Goal: Information Seeking & Learning: Find specific page/section

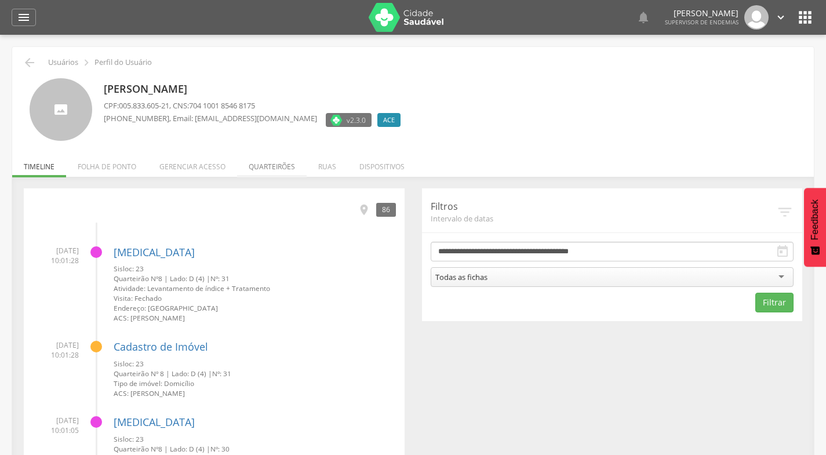
click at [272, 163] on li "Quarteirões" at bounding box center [272, 163] width 70 height 27
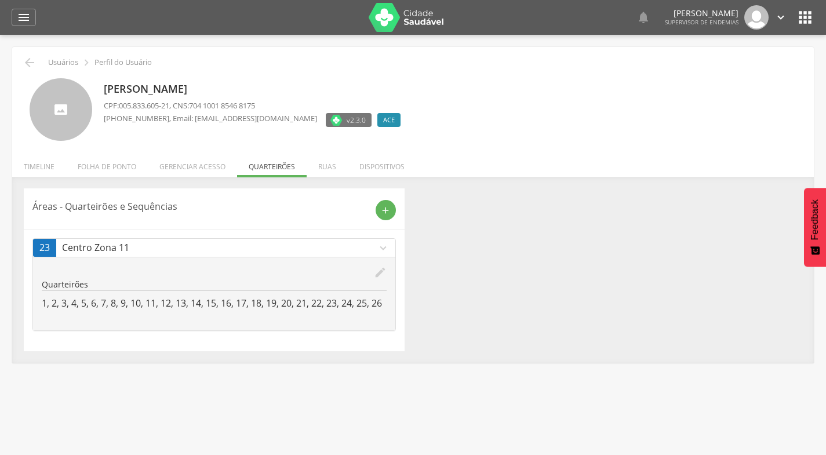
click at [44, 300] on p "1, 2, 3, 4, 5, 6, 7, 8, 9, 10, 11, 12, 13, 14, 15, 16, 17, 18, 19, 20, 21, 22, …" at bounding box center [214, 303] width 345 height 13
click at [376, 272] on icon "edit" at bounding box center [380, 272] width 13 height 13
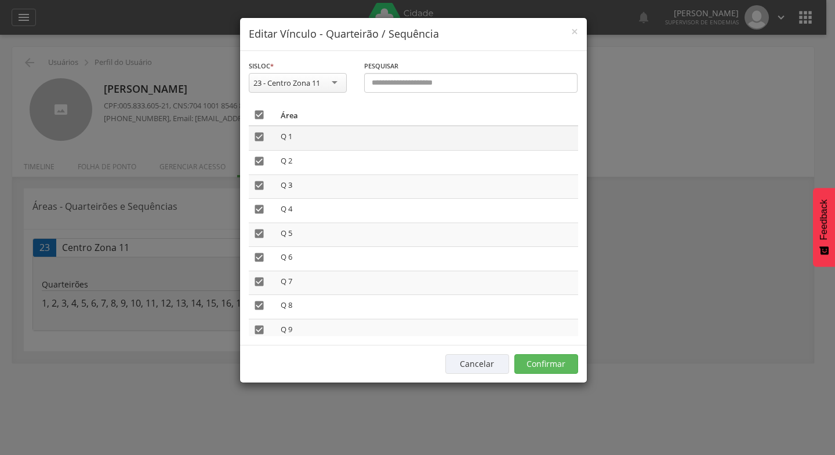
click at [296, 143] on td "Q 1" at bounding box center [427, 138] width 302 height 24
click at [576, 28] on span "×" at bounding box center [574, 31] width 7 height 16
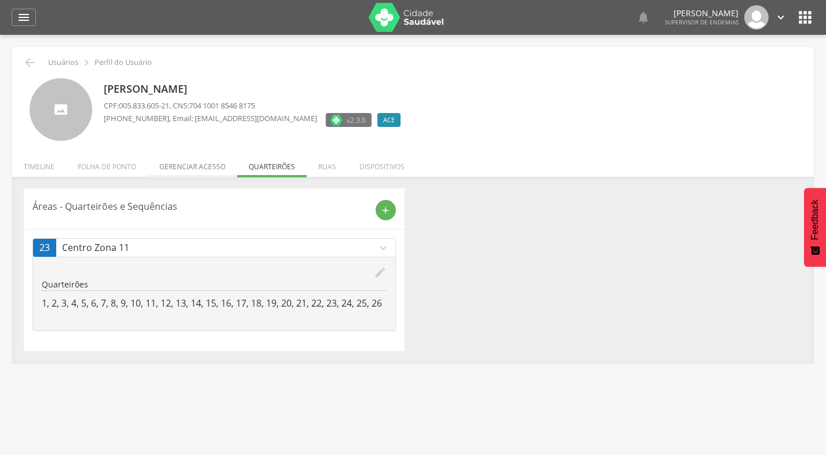
click at [173, 162] on li "Gerenciar acesso" at bounding box center [192, 163] width 89 height 27
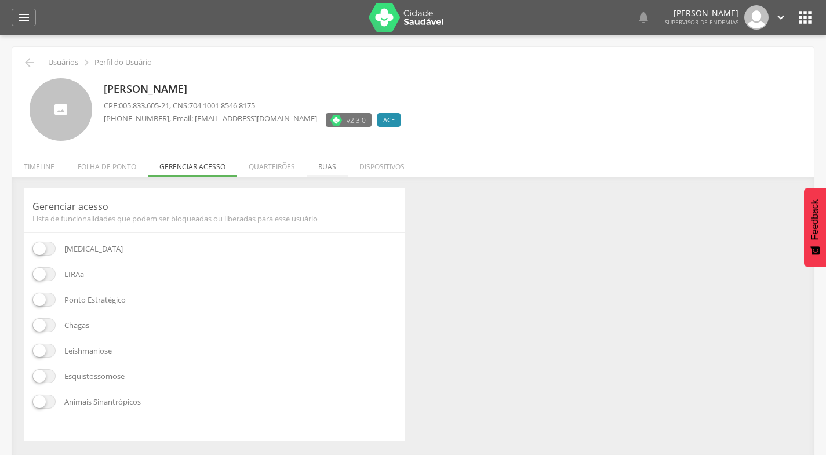
click at [333, 162] on li "Ruas" at bounding box center [327, 163] width 41 height 27
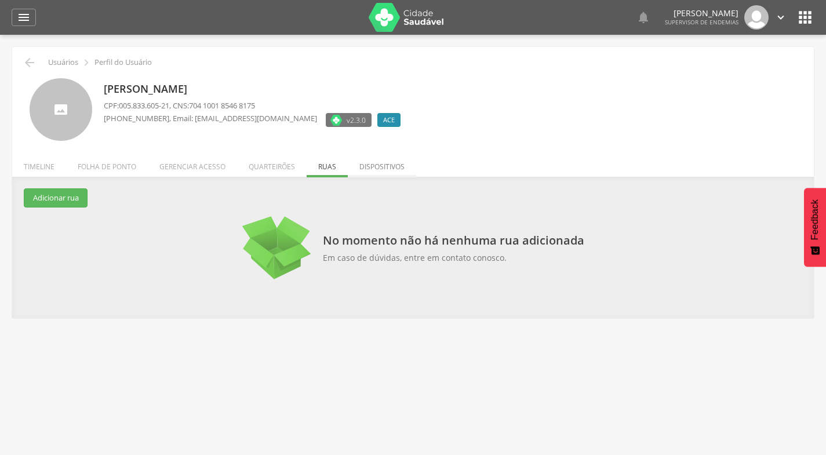
click at [387, 166] on li "Dispositivos" at bounding box center [382, 163] width 68 height 27
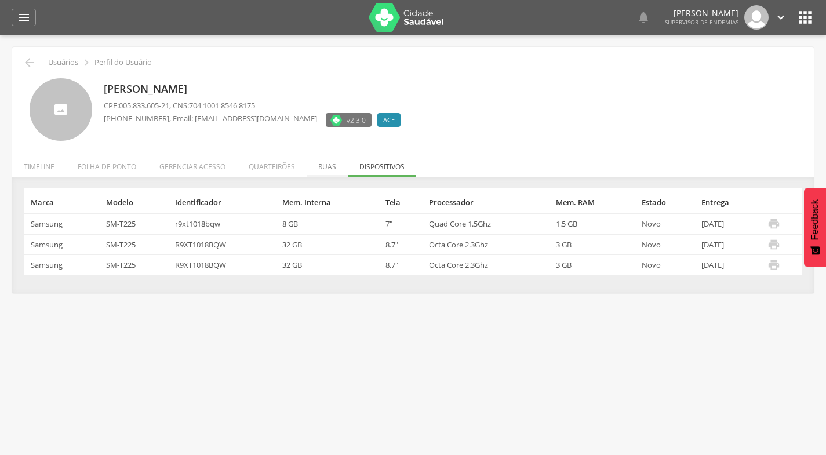
click at [329, 163] on li "Ruas" at bounding box center [327, 163] width 41 height 27
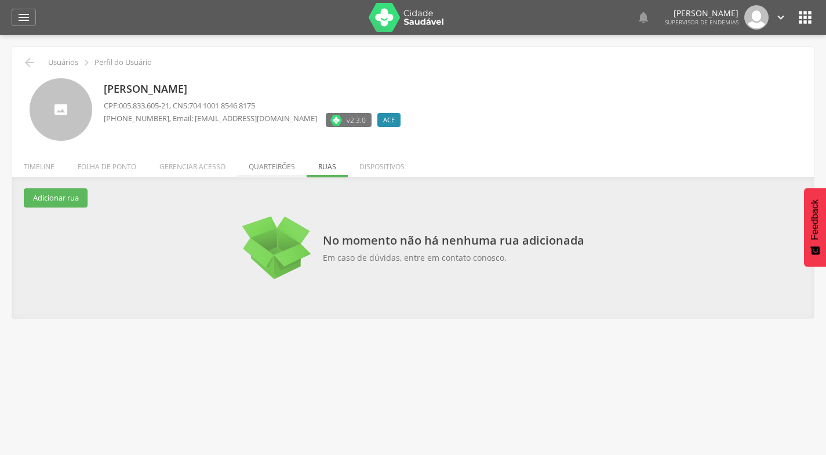
click at [279, 158] on li "Quarteirões" at bounding box center [272, 163] width 70 height 27
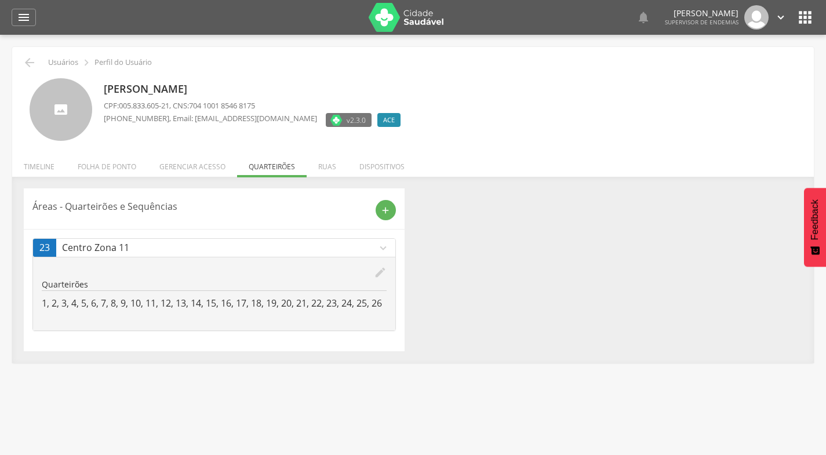
scroll to position [35, 0]
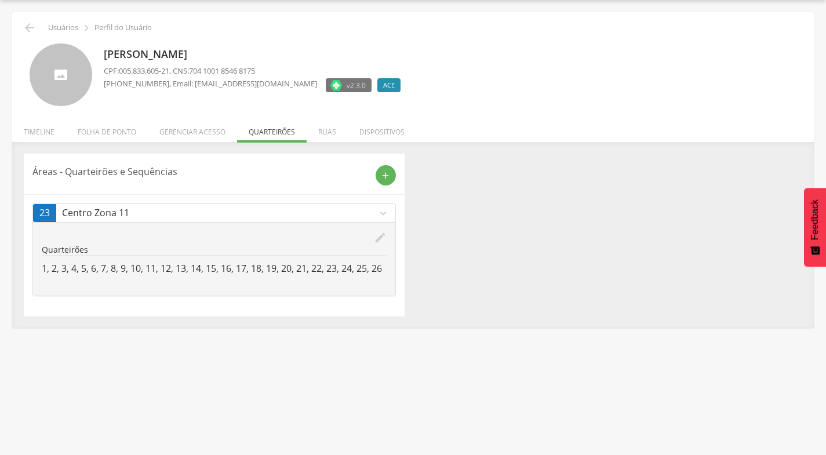
click at [53, 213] on div "23" at bounding box center [44, 213] width 23 height 18
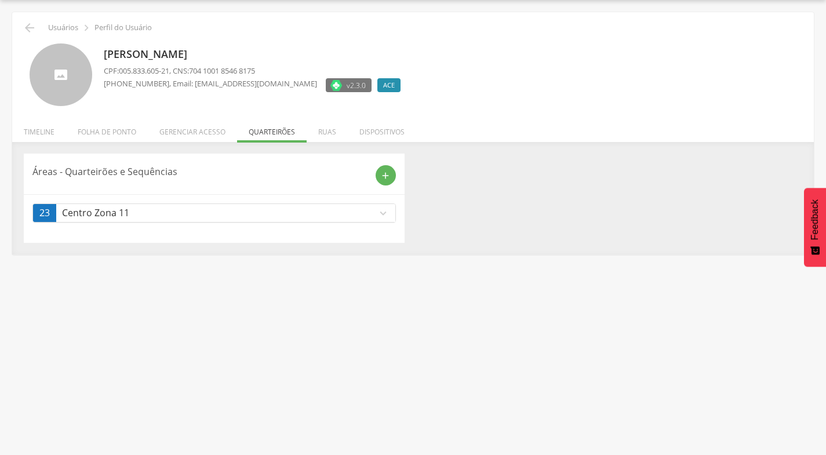
click at [53, 212] on div "23" at bounding box center [44, 213] width 23 height 18
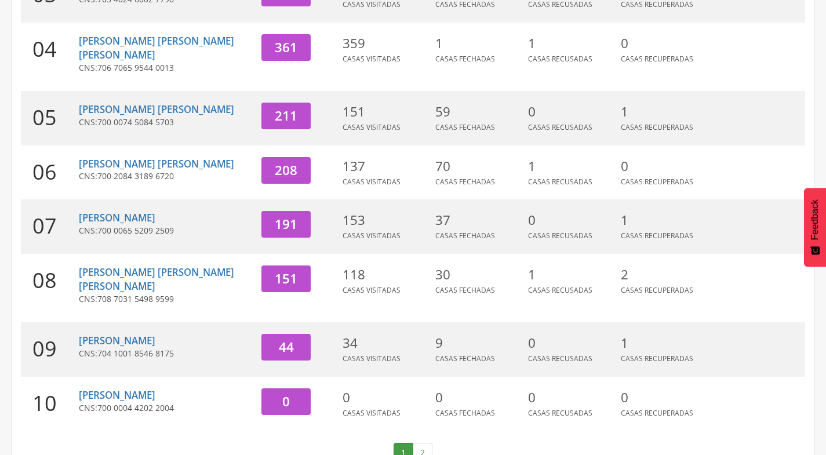
scroll to position [350, 0]
click at [155, 333] on link "[PERSON_NAME]" at bounding box center [117, 339] width 77 height 13
type input "**********"
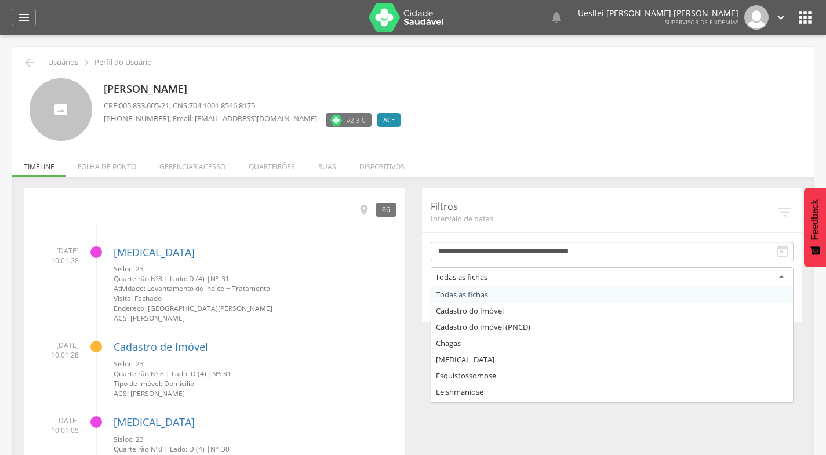
click at [485, 278] on div "Todas as fichas" at bounding box center [461, 277] width 52 height 10
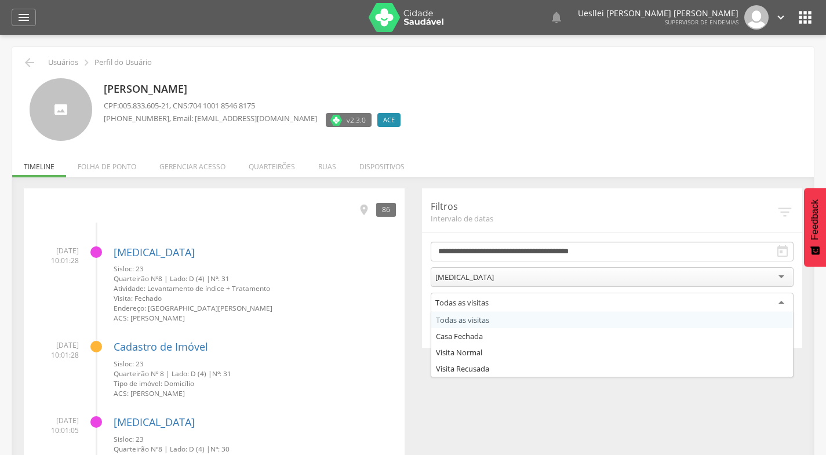
click at [569, 306] on div "Todas as visitas" at bounding box center [612, 303] width 363 height 21
click at [480, 320] on form "**********" at bounding box center [612, 290] width 363 height 97
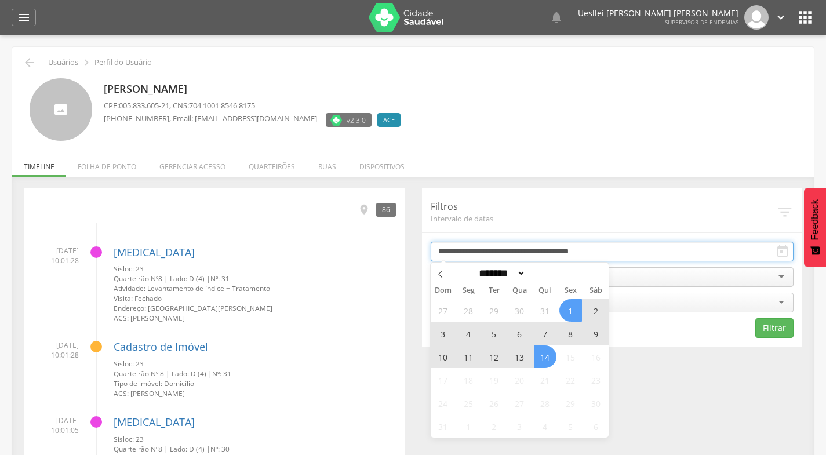
click at [658, 254] on input "**********" at bounding box center [612, 252] width 363 height 20
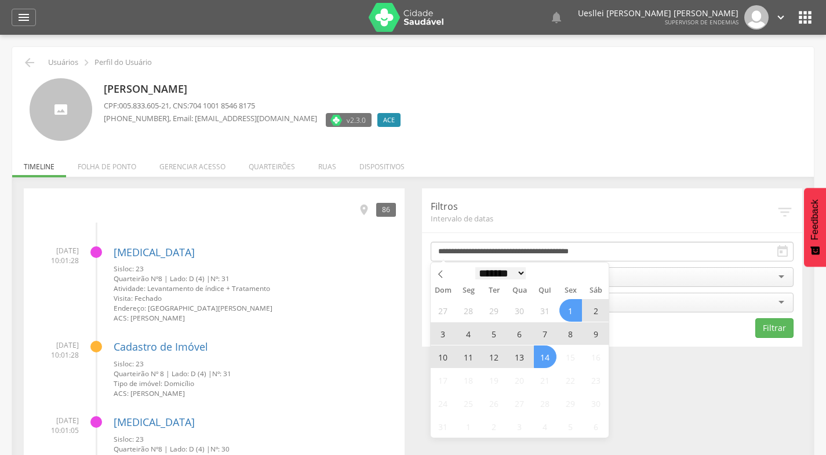
click at [526, 274] on select "******* ********* ***** ***** **** ***** ***** ******" at bounding box center [500, 273] width 51 height 12
select select "*"
click at [475, 267] on select "******* ********* ***** ***** **** ***** ***** ******" at bounding box center [500, 273] width 51 height 12
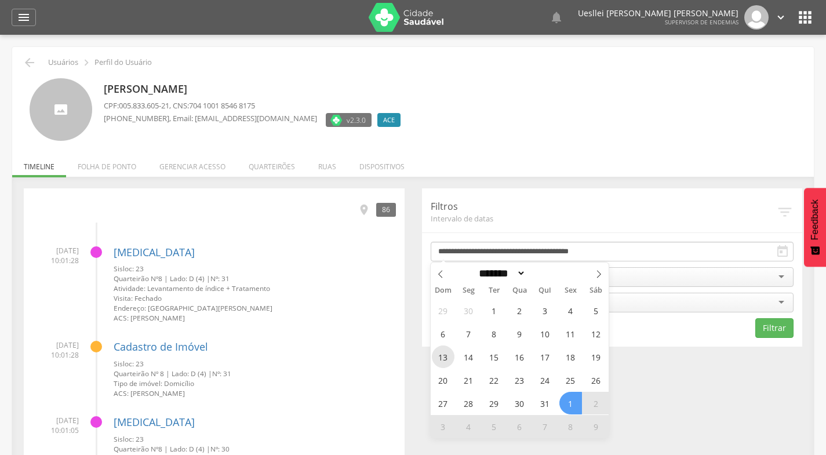
click at [445, 357] on span "13" at bounding box center [443, 356] width 23 height 23
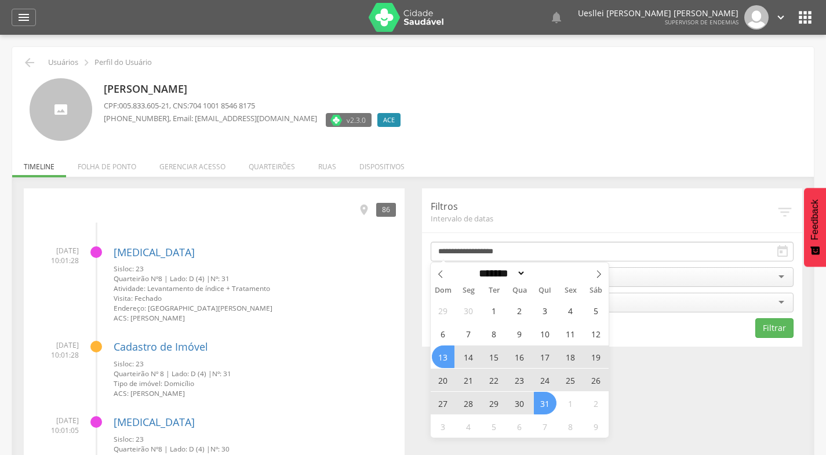
click at [545, 408] on span "31" at bounding box center [545, 403] width 23 height 23
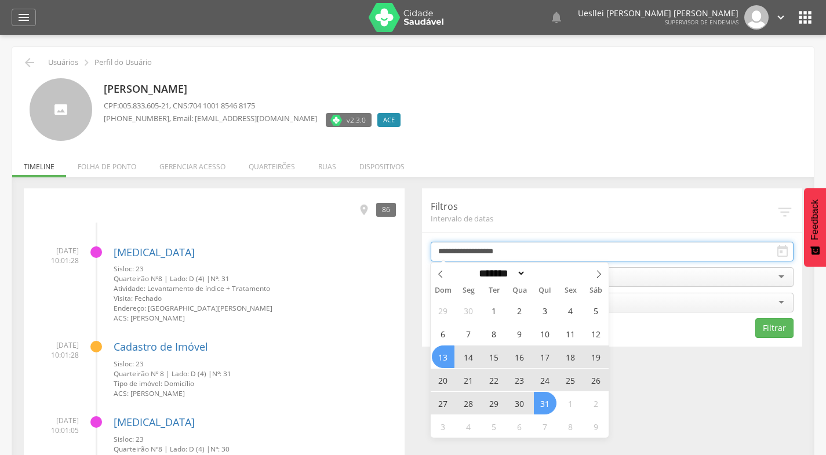
type input "**********"
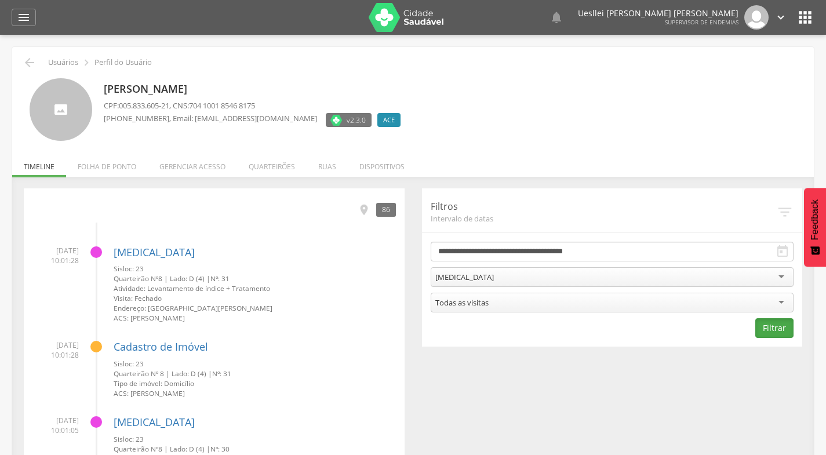
click at [771, 323] on button "Filtrar" at bounding box center [774, 328] width 38 height 20
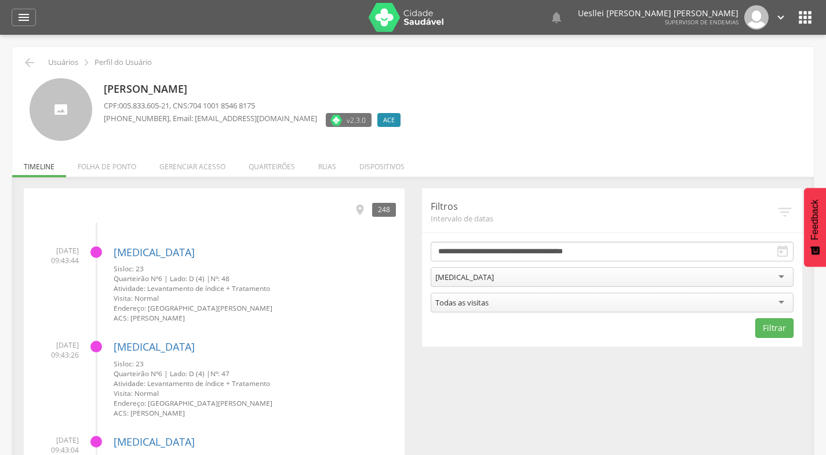
click at [96, 252] on div at bounding box center [96, 252] width 12 height 12
click at [69, 254] on span "30/07/2025 09:43:44" at bounding box center [55, 256] width 46 height 20
drag, startPoint x: 69, startPoint y: 254, endPoint x: 136, endPoint y: 253, distance: 66.7
click at [136, 253] on link "[MEDICAL_DATA]" at bounding box center [154, 252] width 81 height 14
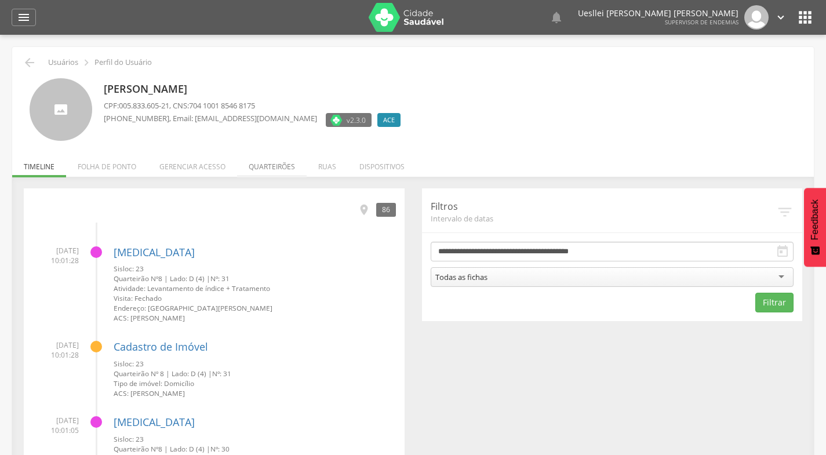
click at [271, 166] on li "Quarteirões" at bounding box center [272, 163] width 70 height 27
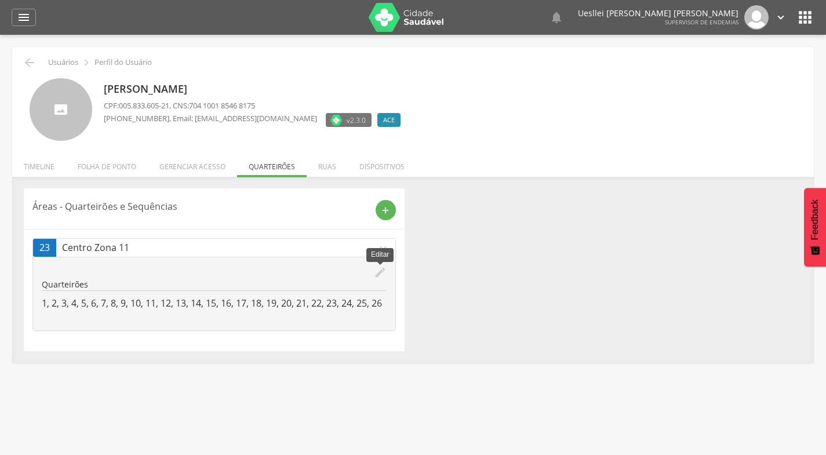
click at [375, 268] on icon "edit" at bounding box center [380, 272] width 13 height 13
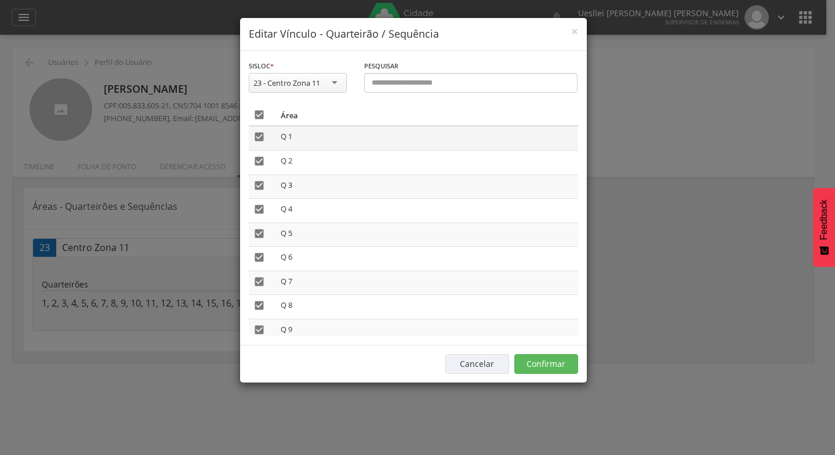
click at [310, 140] on td "Q 1" at bounding box center [427, 138] width 302 height 24
click at [260, 117] on icon "" at bounding box center [259, 115] width 12 height 12
click at [261, 135] on icon "" at bounding box center [259, 137] width 12 height 12
click at [550, 364] on button "Confirmar" at bounding box center [546, 364] width 64 height 20
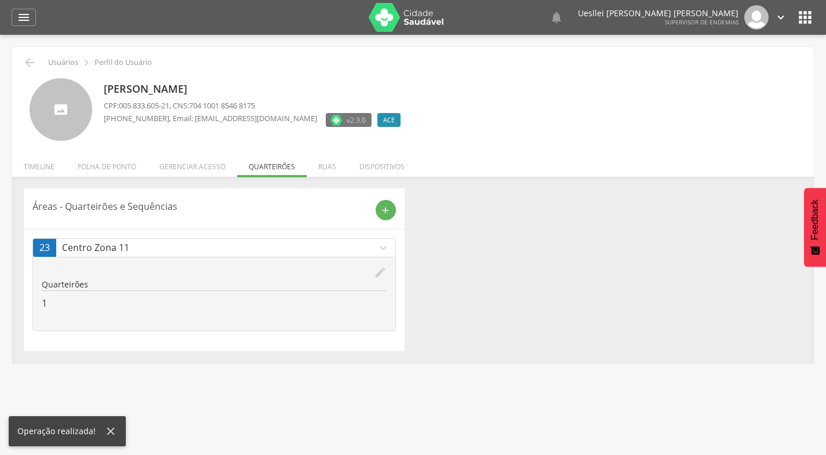
click at [81, 304] on p "1" at bounding box center [214, 303] width 345 height 13
click at [380, 268] on icon "edit" at bounding box center [380, 272] width 13 height 13
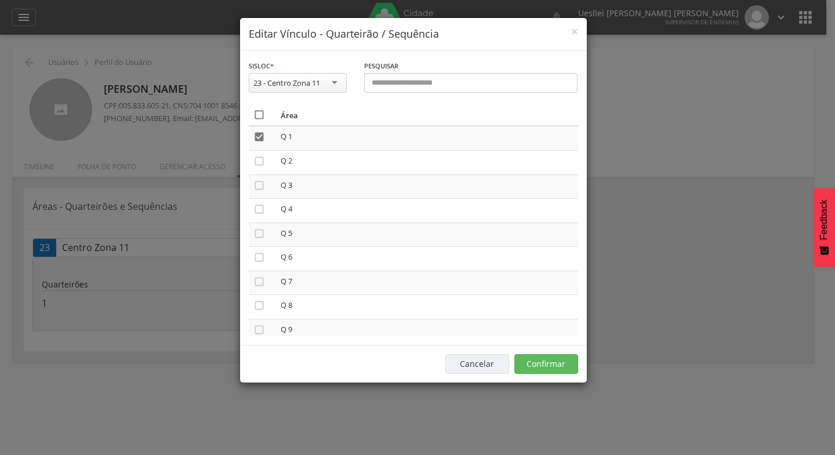
click at [257, 111] on icon "" at bounding box center [259, 115] width 12 height 12
click at [548, 364] on button "Confirmar" at bounding box center [546, 364] width 64 height 20
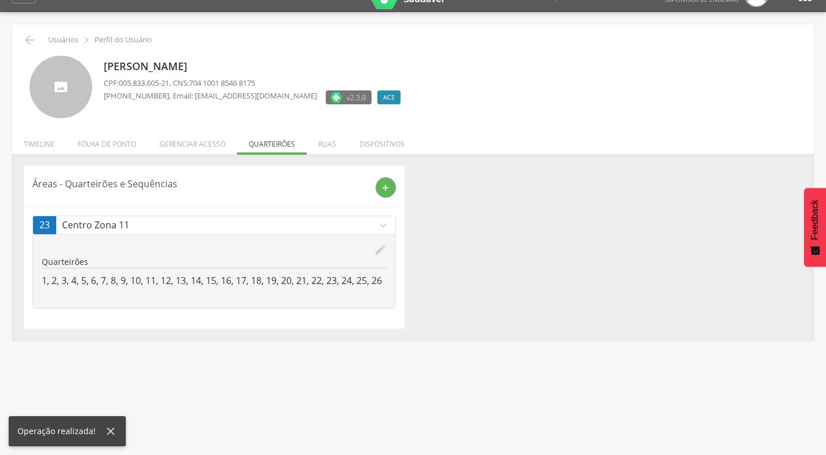
scroll to position [35, 0]
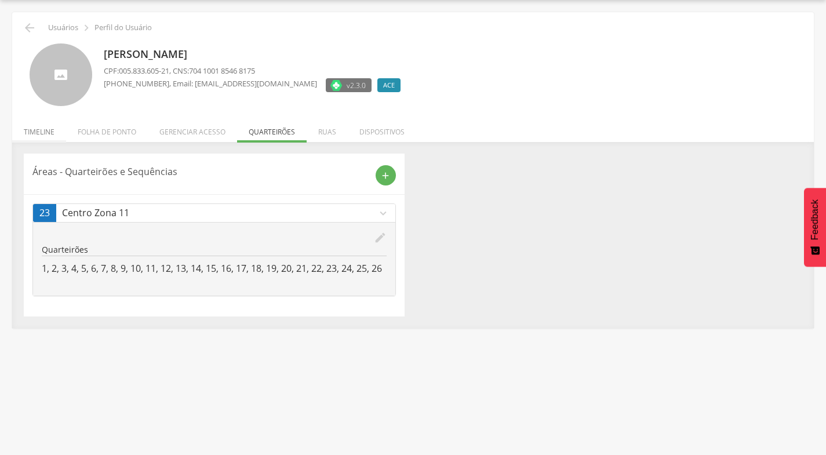
click at [35, 125] on li "Timeline" at bounding box center [39, 128] width 54 height 27
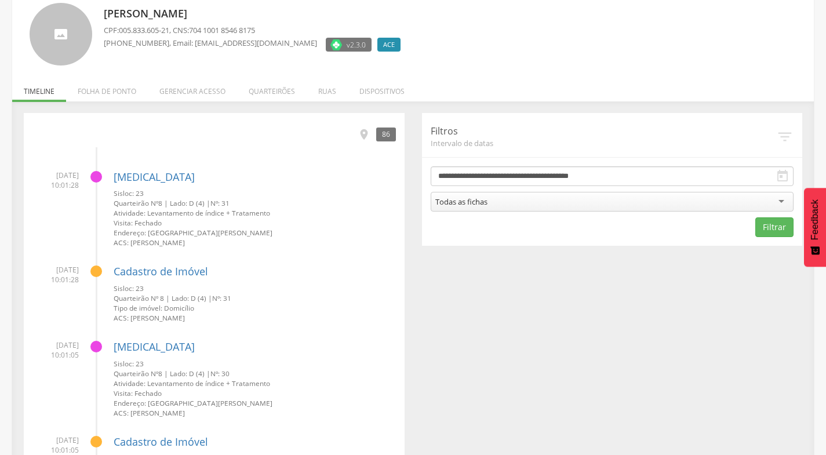
scroll to position [0, 0]
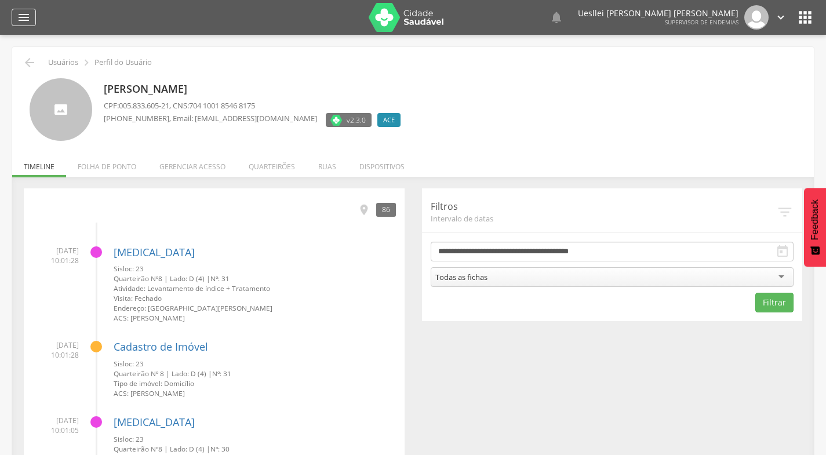
click at [31, 14] on div "" at bounding box center [24, 17] width 24 height 17
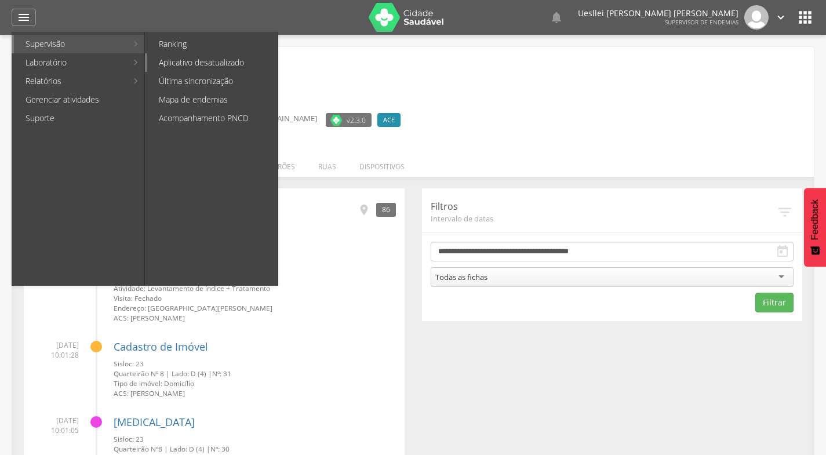
click at [192, 64] on link "Aplicativo desatualizado" at bounding box center [212, 62] width 130 height 19
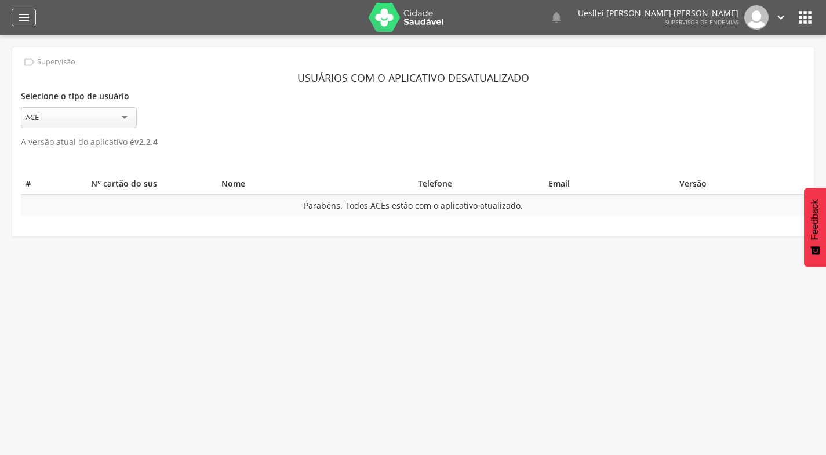
click at [24, 11] on icon "" at bounding box center [24, 17] width 14 height 14
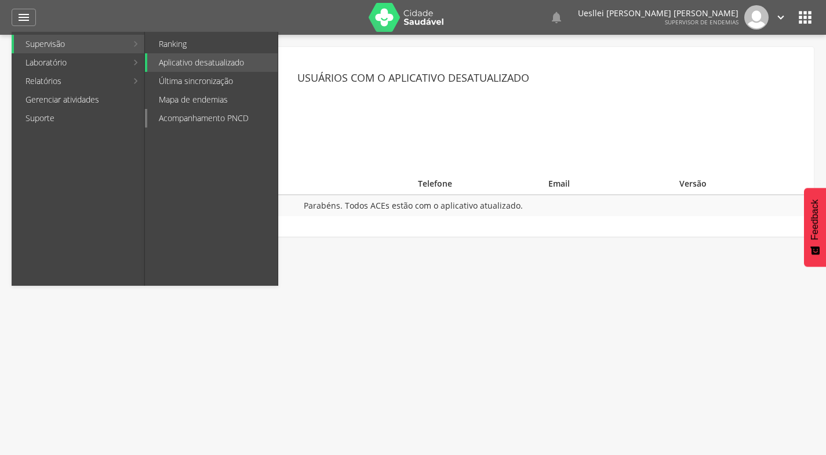
click at [174, 110] on link "Acompanhamento PNCD" at bounding box center [212, 118] width 130 height 19
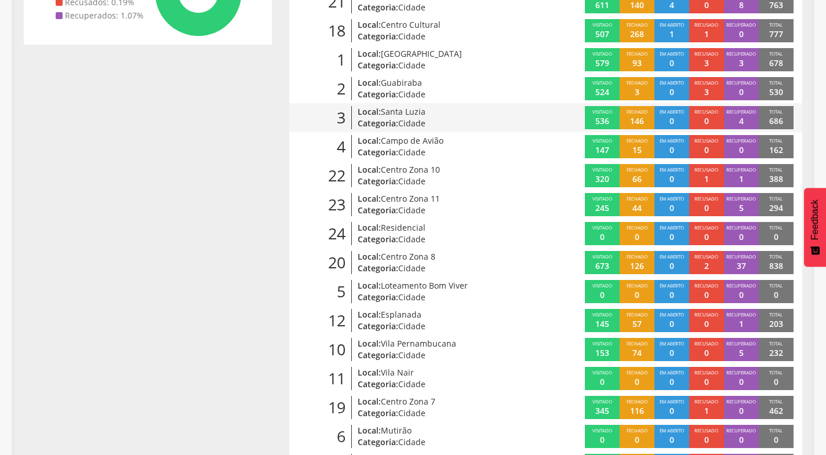
scroll to position [290, 0]
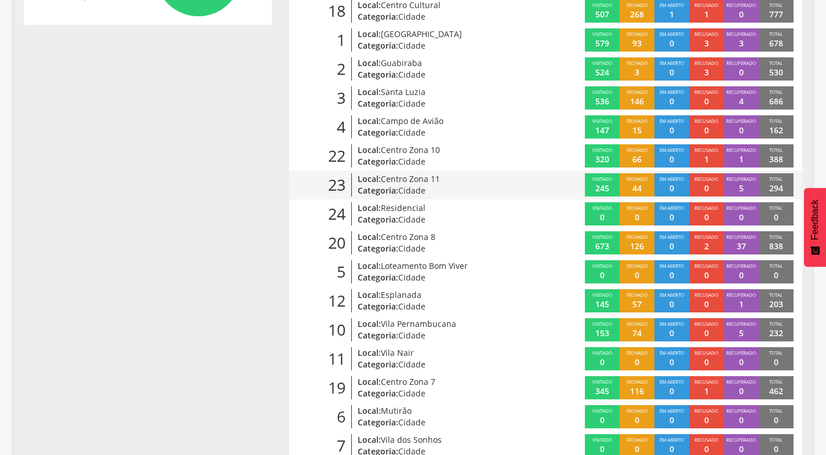
click at [420, 181] on span "Centro Zona 11" at bounding box center [410, 178] width 59 height 11
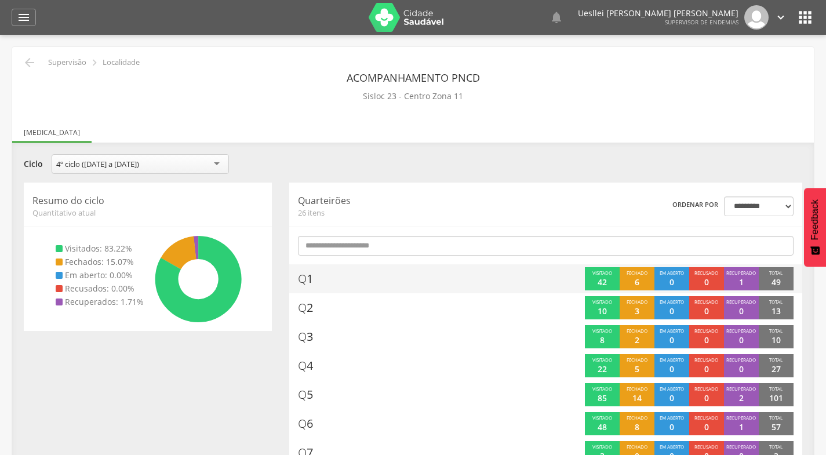
click at [611, 278] on div "Visitado 42" at bounding box center [602, 278] width 35 height 23
click at [614, 274] on div "Visitado 42" at bounding box center [602, 278] width 35 height 23
click at [616, 273] on div "Visitado 42" at bounding box center [602, 278] width 35 height 23
click at [617, 273] on div "Visitado 42" at bounding box center [602, 278] width 35 height 23
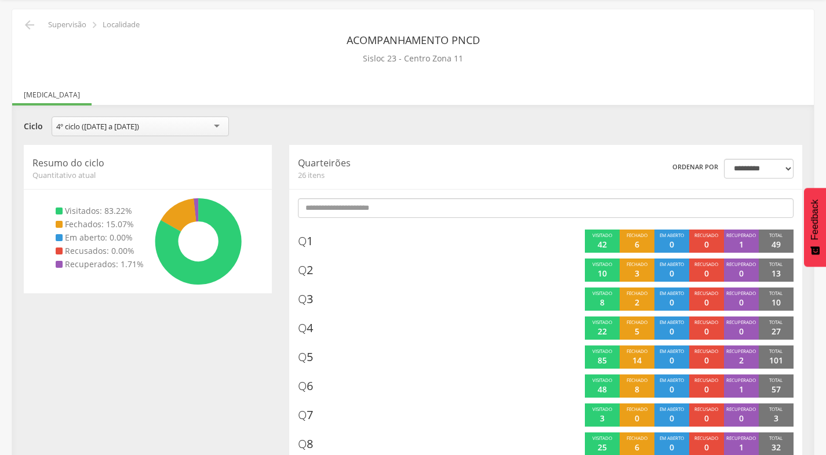
scroll to position [58, 0]
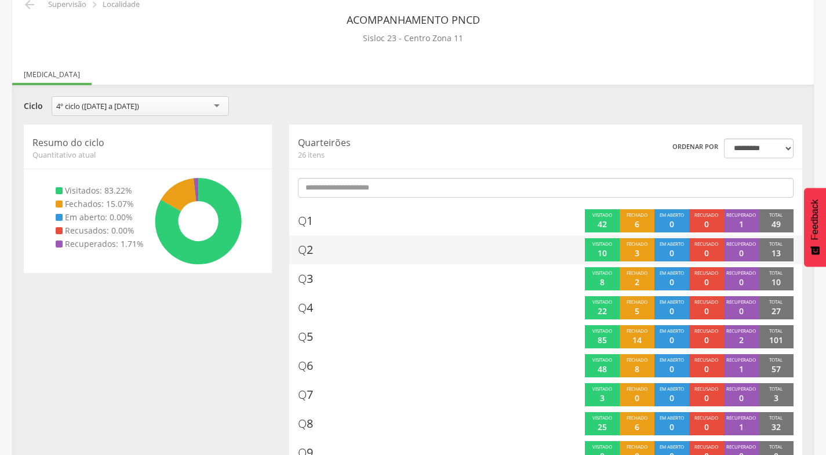
click at [311, 252] on span "Q 2" at bounding box center [305, 250] width 15 height 17
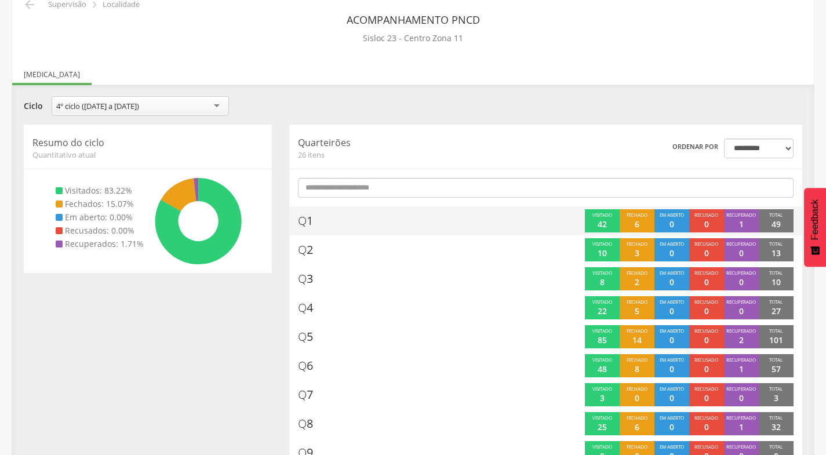
click at [323, 223] on div "Q 1" at bounding box center [415, 220] width 234 height 23
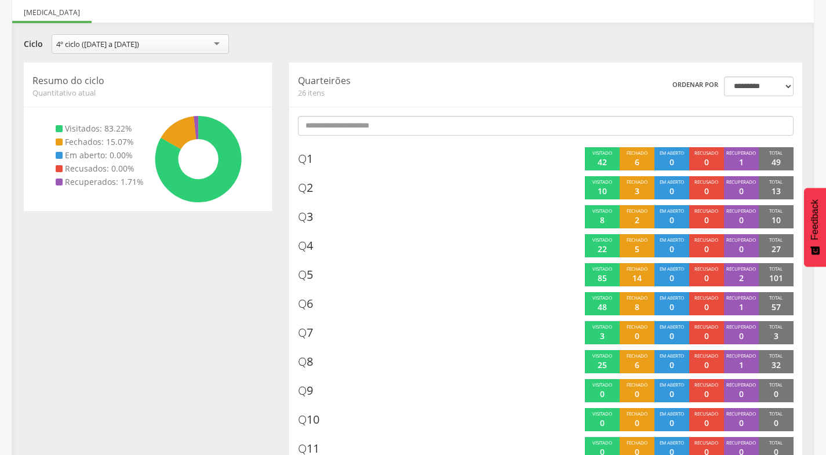
scroll to position [4, 0]
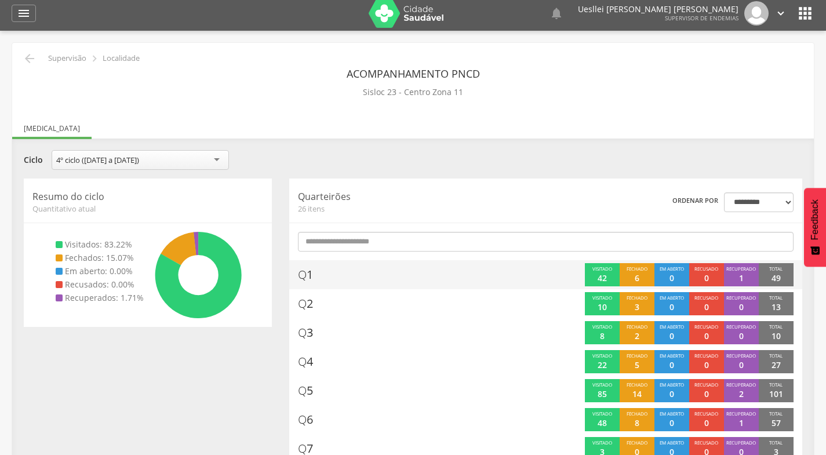
click at [609, 272] on div "Visitado 42" at bounding box center [602, 274] width 35 height 23
click at [609, 271] on span "Visitado" at bounding box center [602, 269] width 20 height 6
drag, startPoint x: 609, startPoint y: 271, endPoint x: 611, endPoint y: 279, distance: 7.7
click at [611, 279] on div "Visitado 42" at bounding box center [602, 274] width 35 height 23
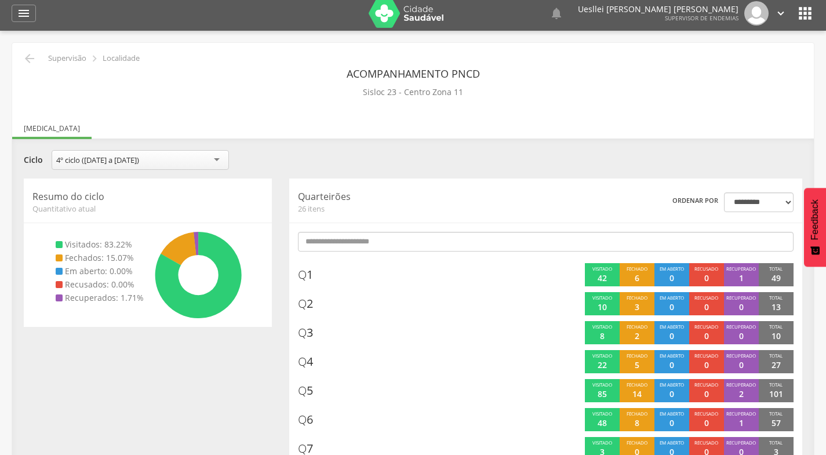
click at [305, 272] on span "Q" at bounding box center [302, 275] width 9 height 16
click at [783, 204] on select "**********" at bounding box center [759, 202] width 70 height 20
click at [531, 322] on div "Q 3" at bounding box center [415, 332] width 234 height 23
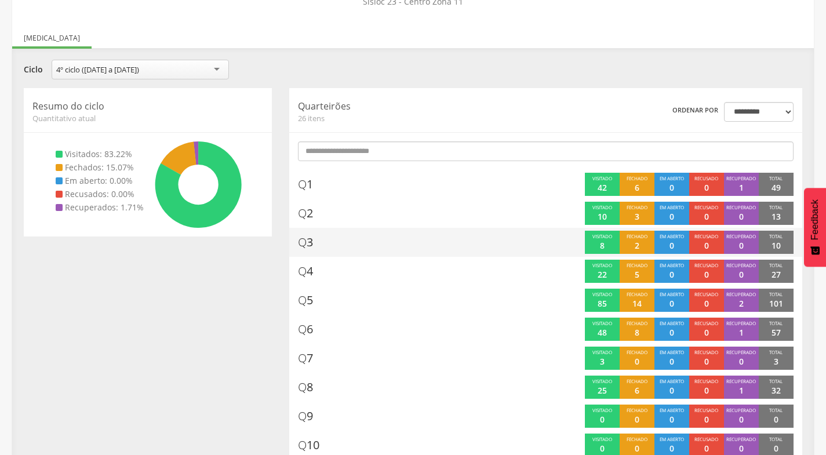
scroll to position [120, 0]
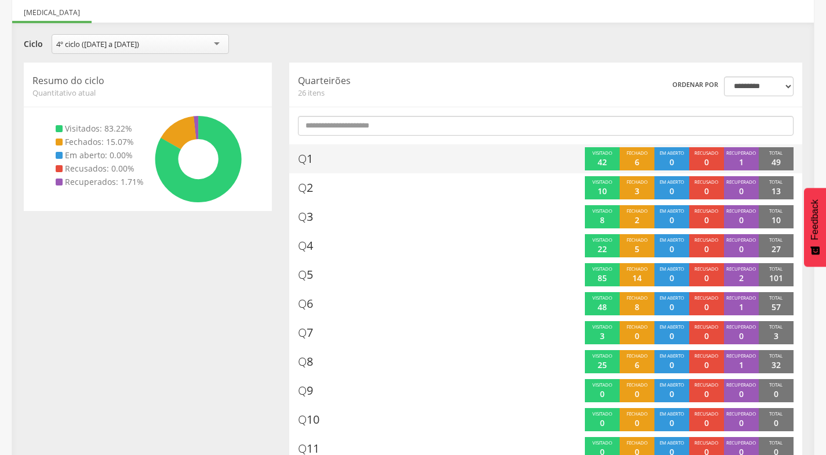
click at [612, 161] on div "Visitado 42" at bounding box center [602, 158] width 35 height 23
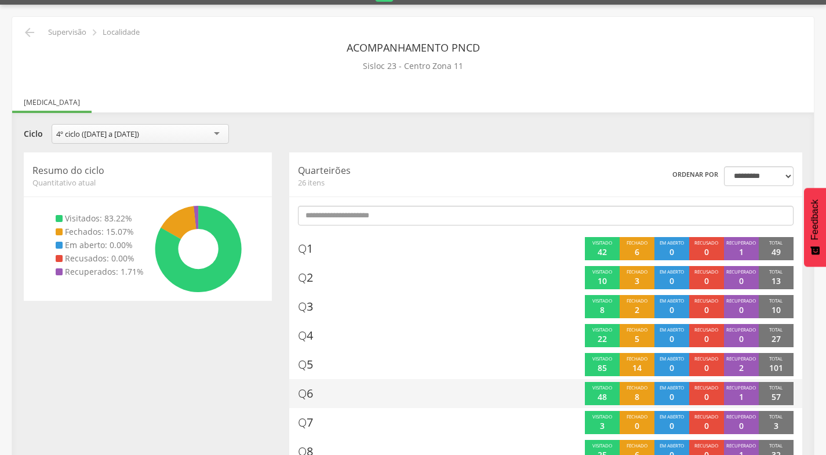
scroll to position [0, 0]
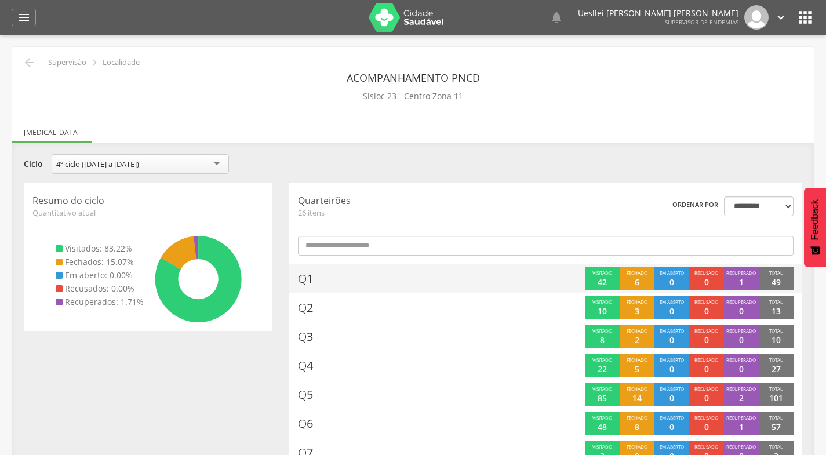
click at [305, 281] on span "Q" at bounding box center [302, 279] width 9 height 16
click at [779, 280] on p "49" at bounding box center [776, 283] width 9 height 12
drag, startPoint x: 779, startPoint y: 280, endPoint x: 773, endPoint y: 277, distance: 6.8
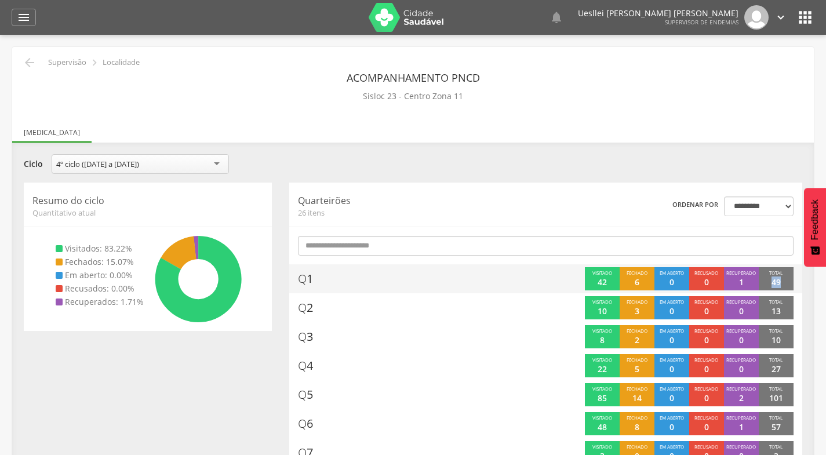
click at [773, 277] on p "49" at bounding box center [776, 283] width 9 height 12
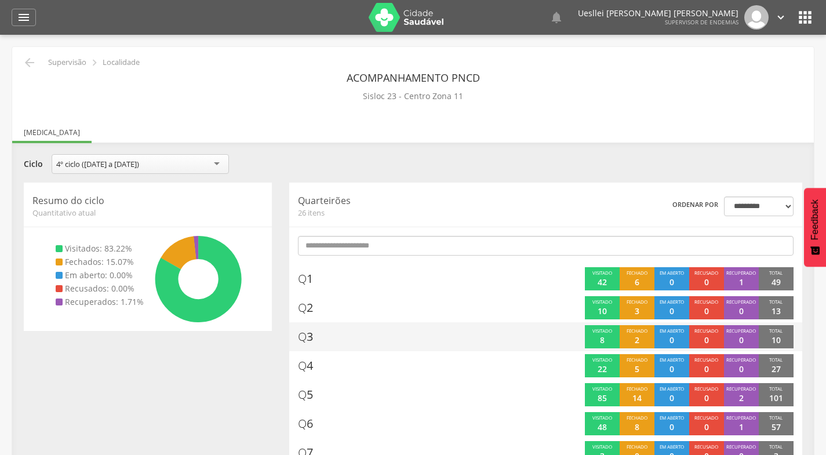
drag, startPoint x: 773, startPoint y: 277, endPoint x: 784, endPoint y: 342, distance: 66.5
click at [23, 15] on icon "" at bounding box center [24, 17] width 14 height 14
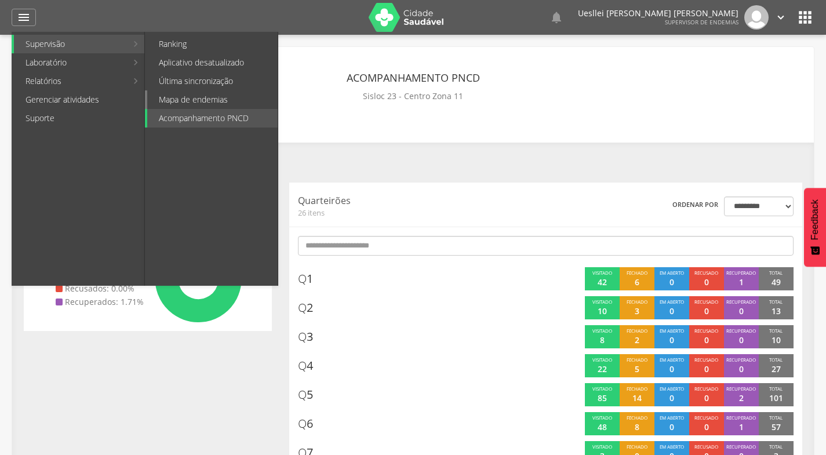
click at [183, 92] on link "Mapa de endemias" at bounding box center [212, 99] width 130 height 19
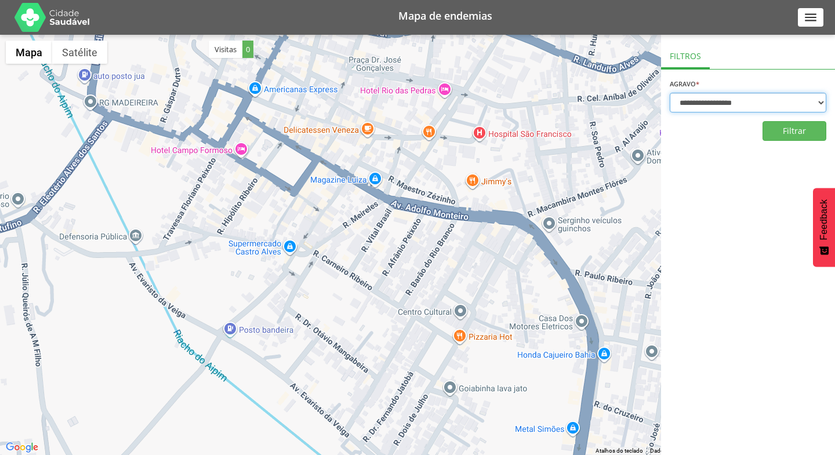
click at [726, 110] on select "**********" at bounding box center [748, 103] width 157 height 20
select select "*"
click at [670, 93] on select "**********" at bounding box center [748, 103] width 157 height 20
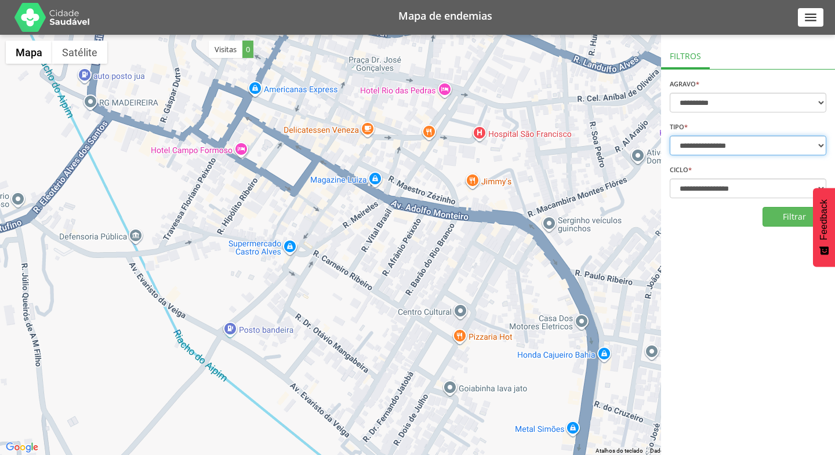
click at [714, 152] on select "**********" at bounding box center [748, 146] width 157 height 20
select select "*"
click at [670, 136] on select "**********" at bounding box center [748, 146] width 157 height 20
click at [785, 212] on button "Filtrar" at bounding box center [794, 217] width 64 height 20
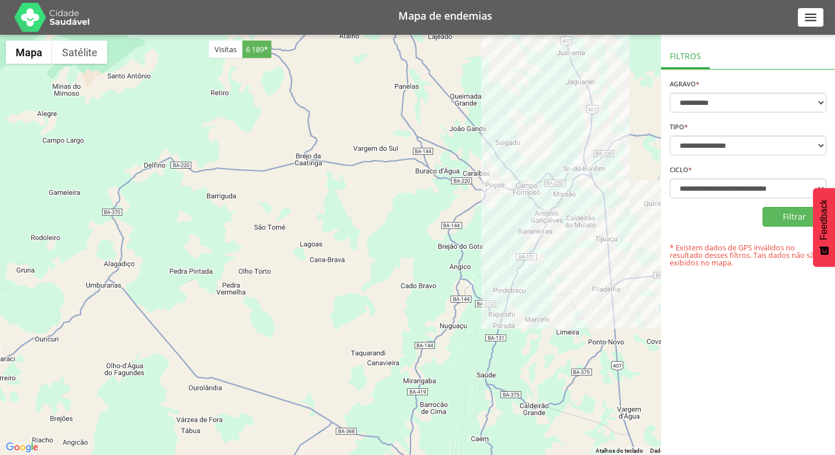
click at [815, 20] on icon "" at bounding box center [810, 17] width 15 height 15
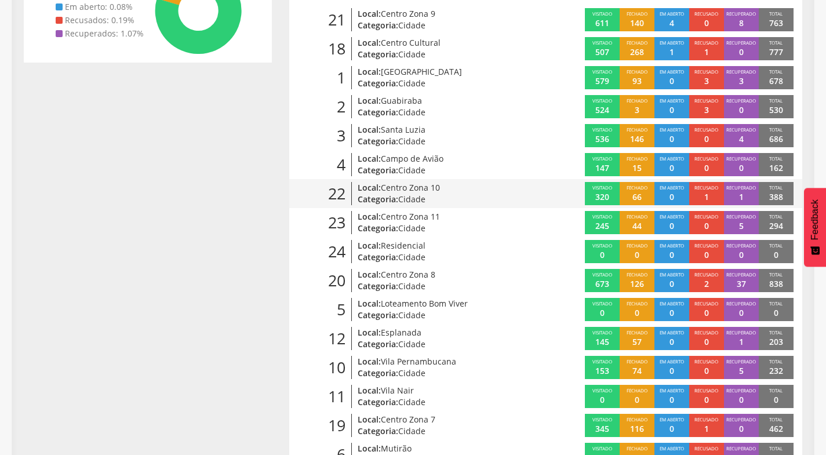
scroll to position [232, 0]
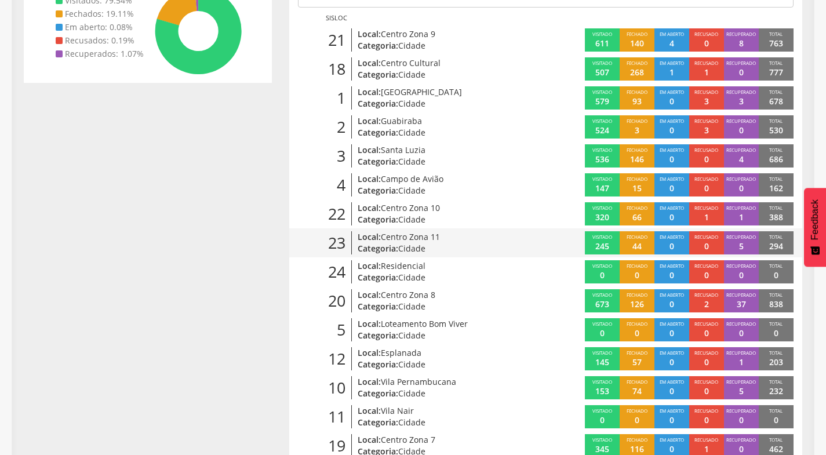
click at [414, 246] on span "Cidade" at bounding box center [411, 248] width 27 height 11
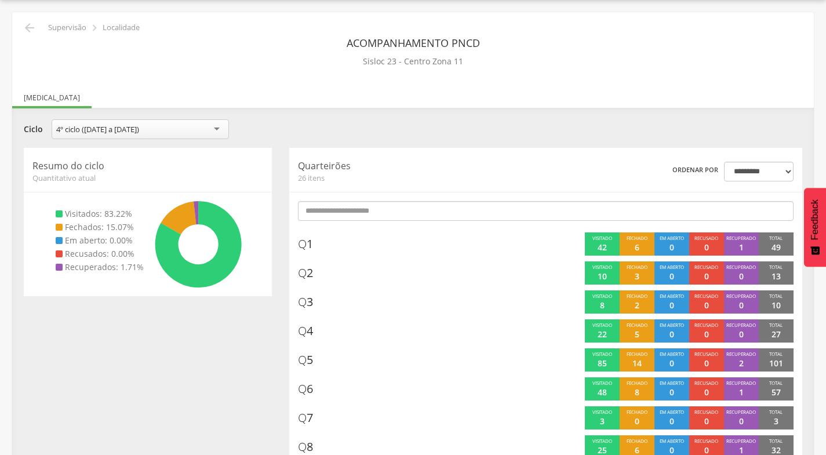
scroll to position [232, 0]
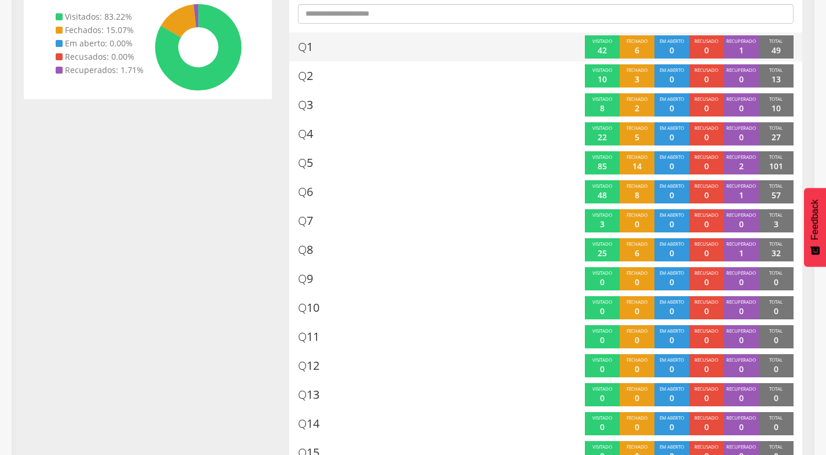
click at [303, 45] on span "Q" at bounding box center [302, 47] width 9 height 16
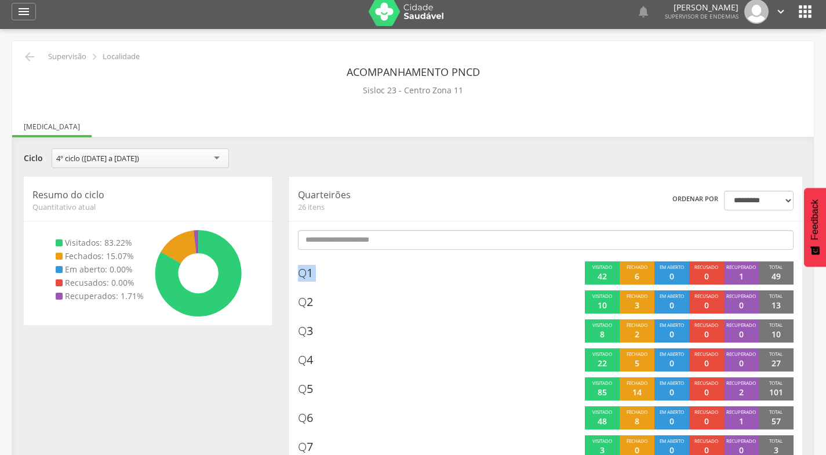
scroll to position [0, 0]
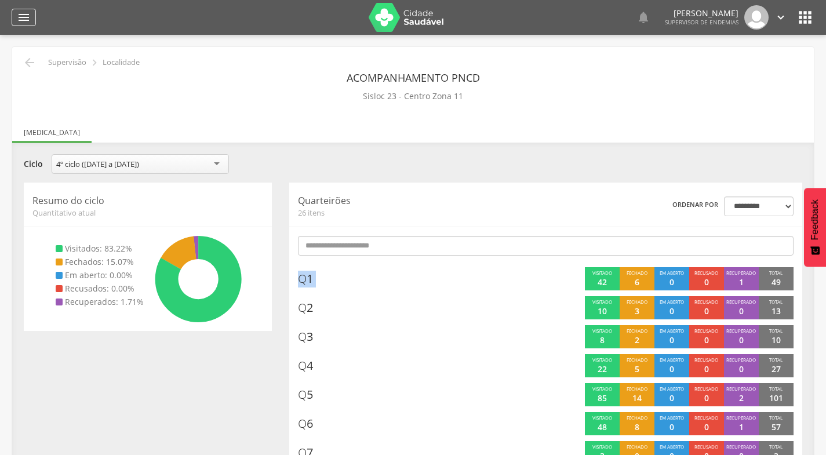
click at [16, 11] on div "" at bounding box center [24, 17] width 24 height 17
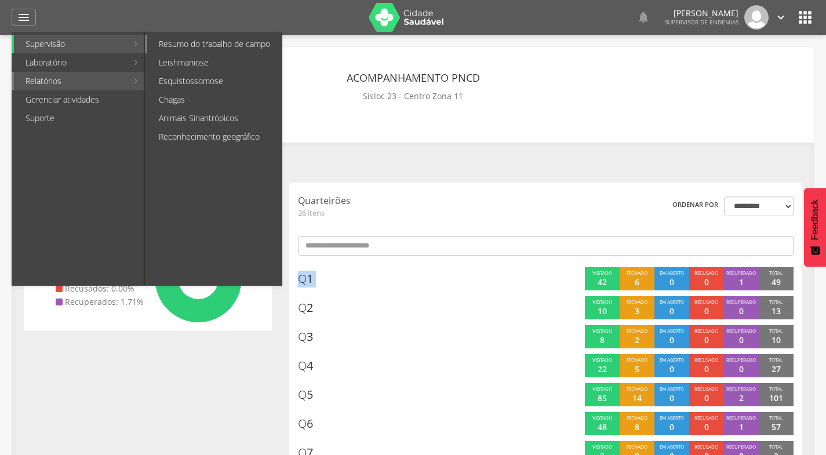
click at [200, 49] on link "Resumo do trabalho de campo" at bounding box center [214, 44] width 134 height 19
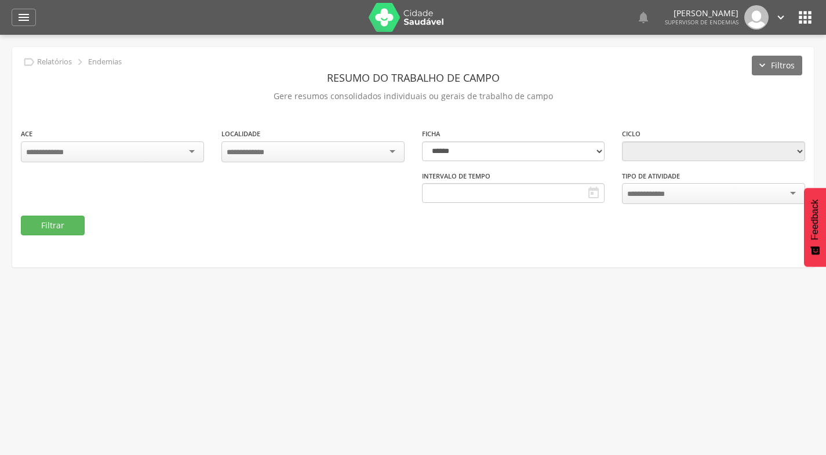
type input "**********"
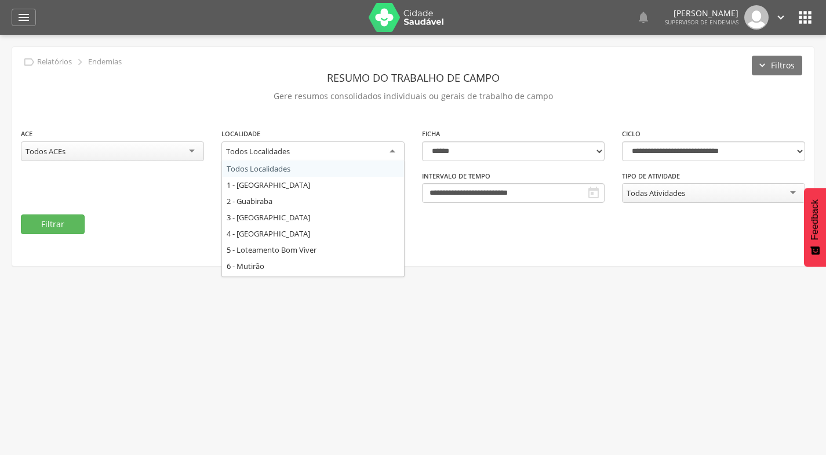
click at [280, 152] on div "Todos Localidades" at bounding box center [258, 151] width 64 height 10
type input "**"
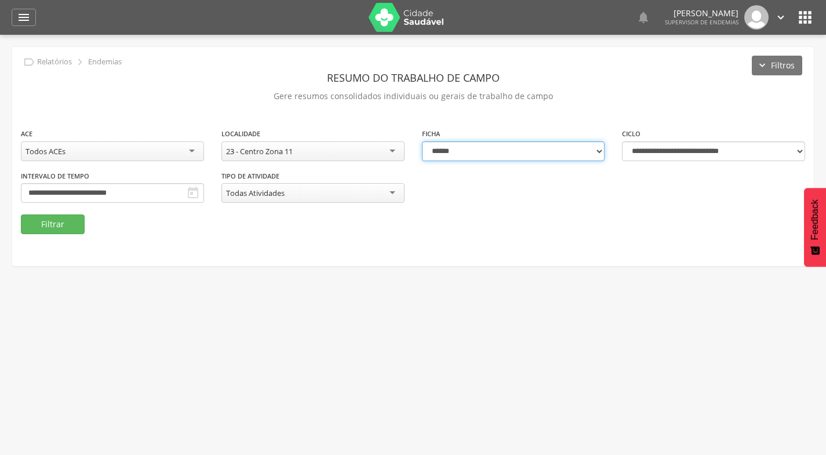
click at [479, 148] on select "**********" at bounding box center [513, 151] width 183 height 20
drag, startPoint x: 518, startPoint y: 303, endPoint x: 495, endPoint y: 296, distance: 23.5
click at [517, 303] on div " Usuários  Perfil do Usuário [PERSON_NAME] CPF: 000.000.000-00, [GEOGRAPHIC_D…" at bounding box center [413, 262] width 826 height 455
click at [98, 151] on div "Todos ACEs" at bounding box center [112, 151] width 183 height 20
click at [63, 221] on button "Filtrar" at bounding box center [53, 224] width 64 height 20
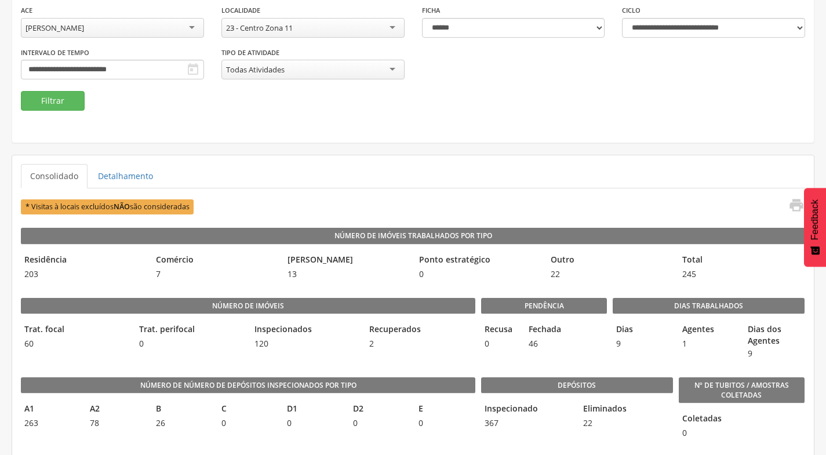
scroll to position [174, 0]
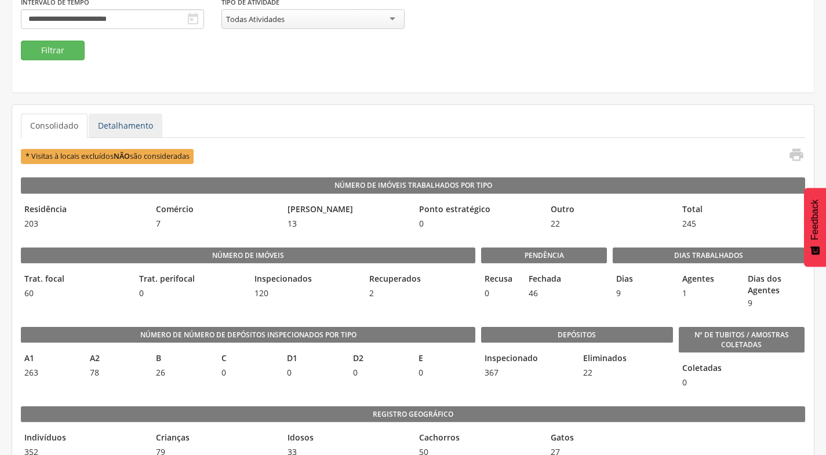
click at [145, 119] on link "Detalhamento" at bounding box center [126, 126] width 74 height 24
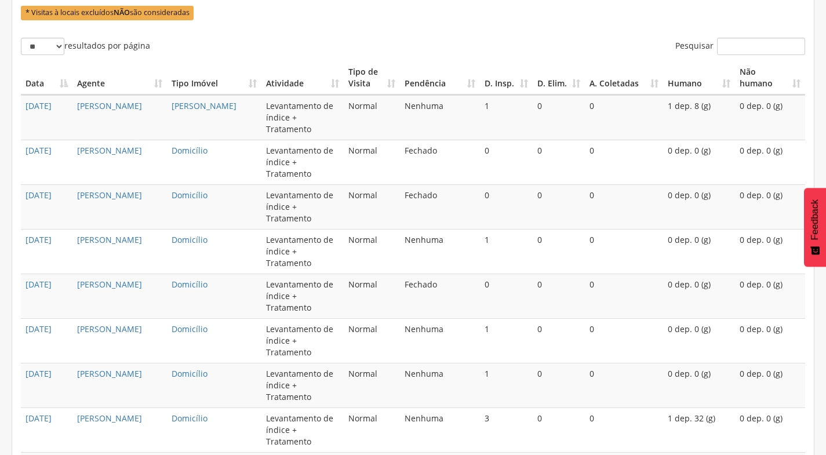
scroll to position [370, 0]
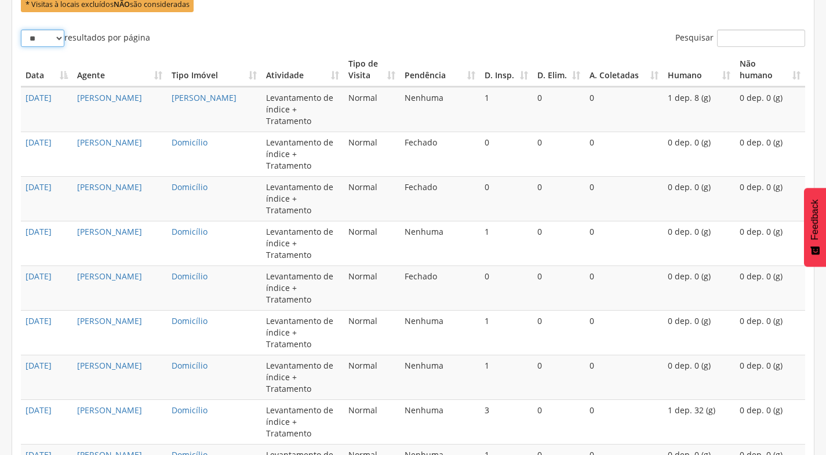
click at [57, 38] on select "** ** ** ***" at bounding box center [42, 38] width 43 height 17
click at [97, 44] on label "** ** ** *** resultados por página" at bounding box center [85, 38] width 129 height 17
click at [64, 44] on select "** ** ** ***" at bounding box center [42, 38] width 43 height 17
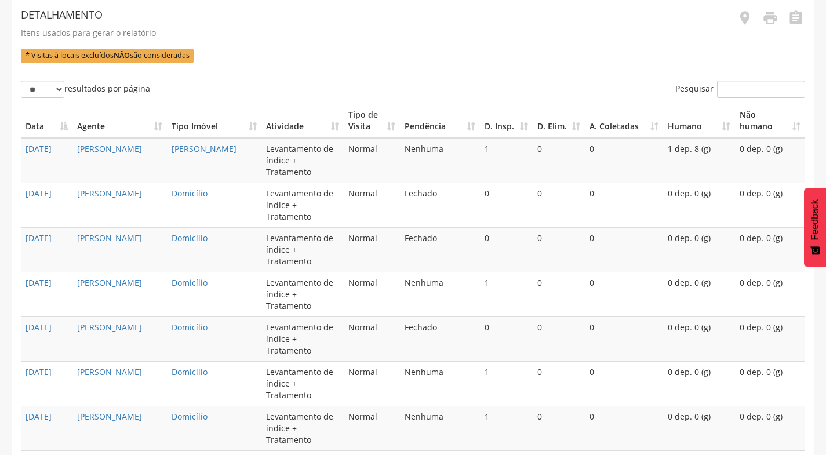
scroll to position [254, 0]
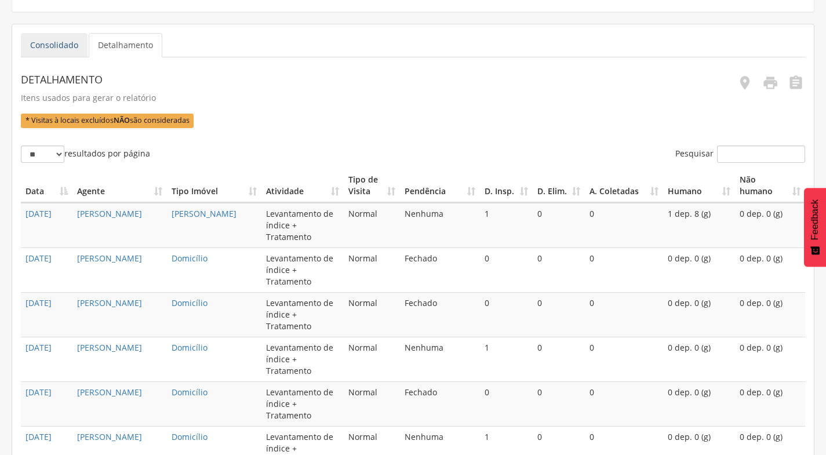
click at [70, 47] on link "Consolidado" at bounding box center [54, 45] width 67 height 24
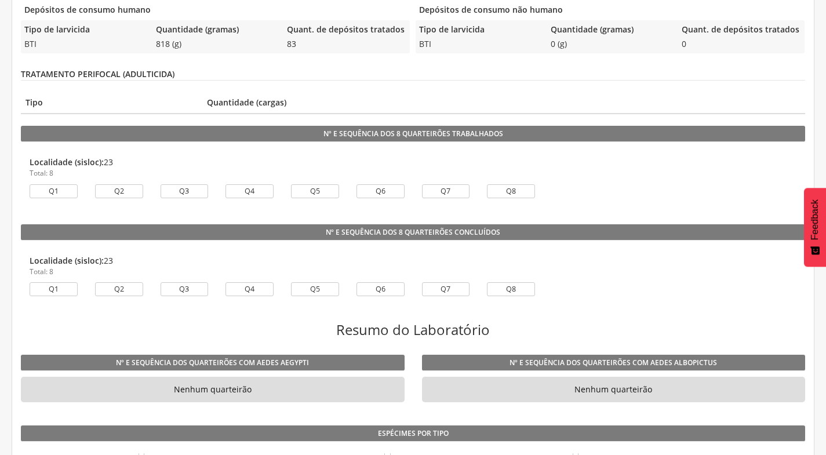
scroll to position [718, 0]
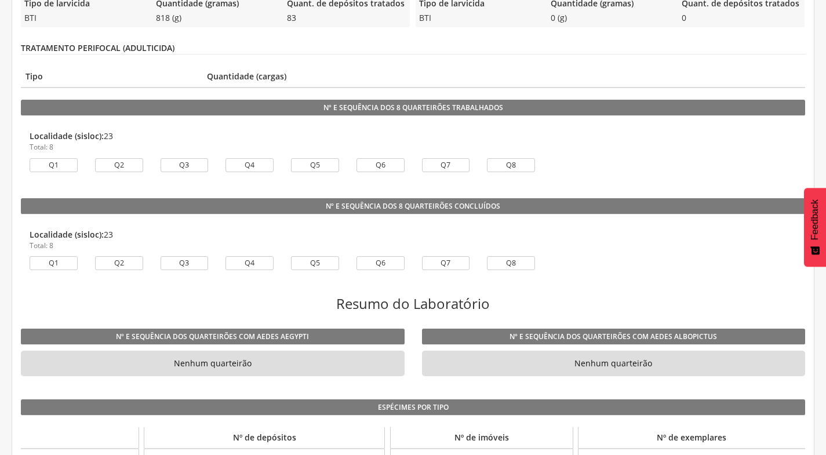
click at [64, 163] on div "Q1" at bounding box center [54, 165] width 48 height 14
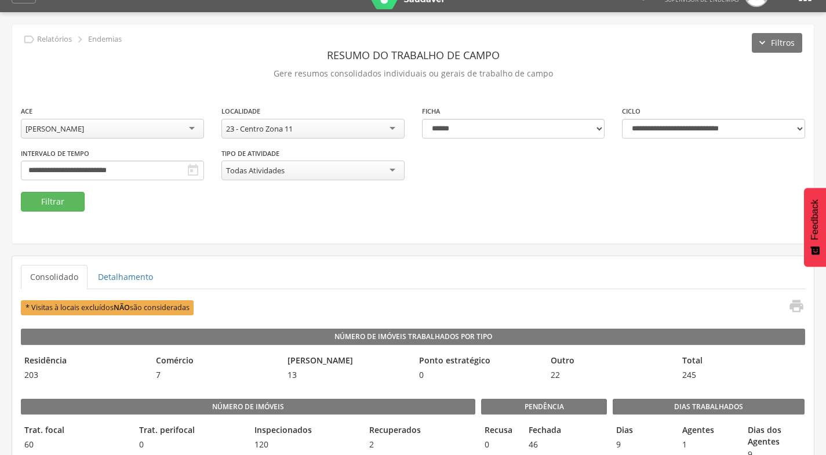
scroll to position [0, 0]
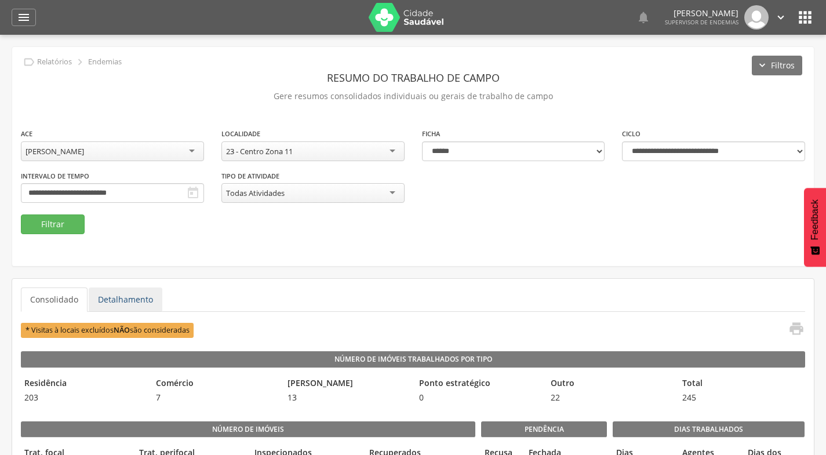
click at [129, 300] on link "Detalhamento" at bounding box center [126, 300] width 74 height 24
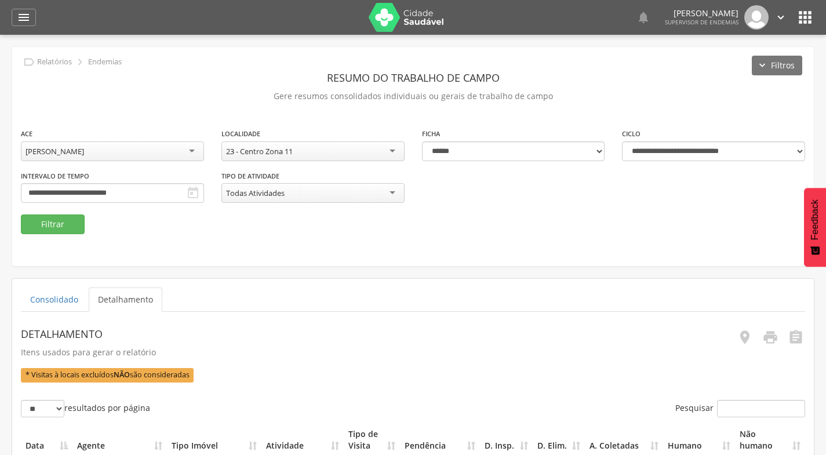
click at [808, 18] on icon "" at bounding box center [805, 17] width 19 height 19
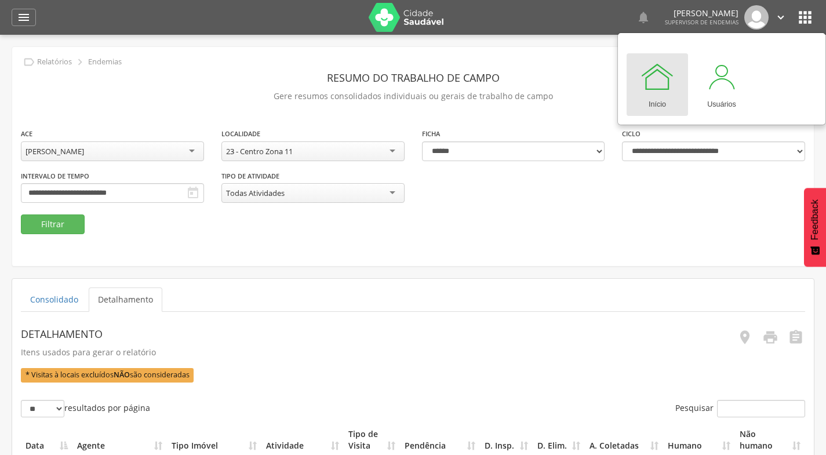
click at [625, 216] on fieldset "**********" at bounding box center [413, 181] width 784 height 107
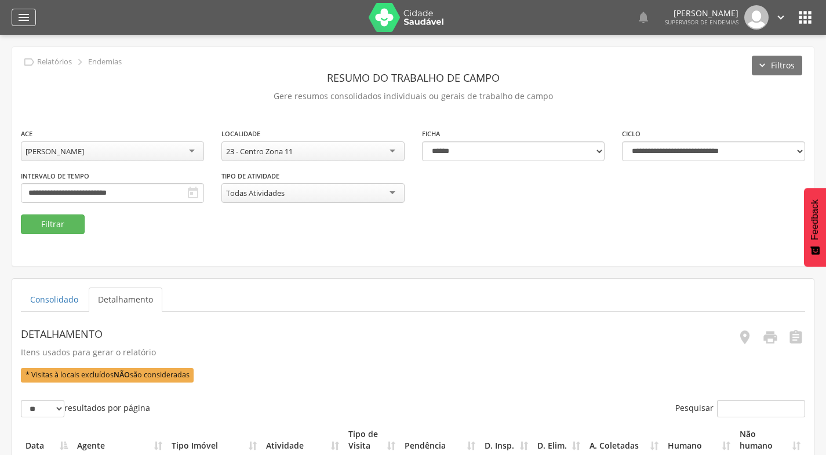
click at [19, 13] on icon "" at bounding box center [24, 17] width 14 height 14
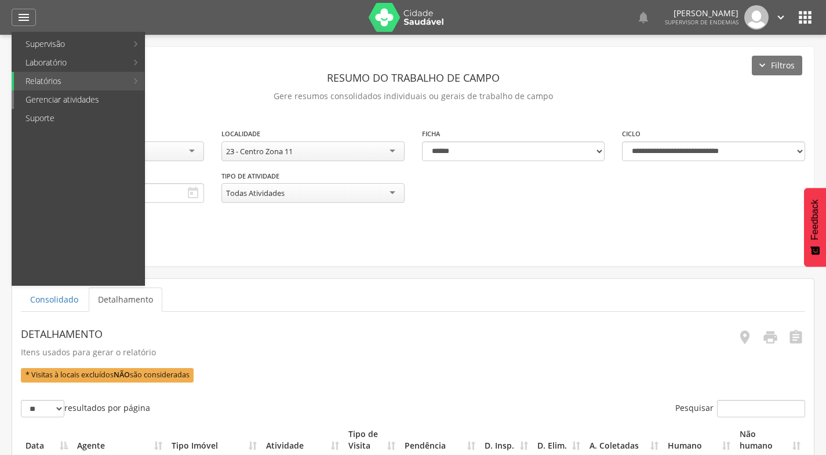
click at [66, 102] on link "Gerenciar atividades" at bounding box center [79, 99] width 130 height 19
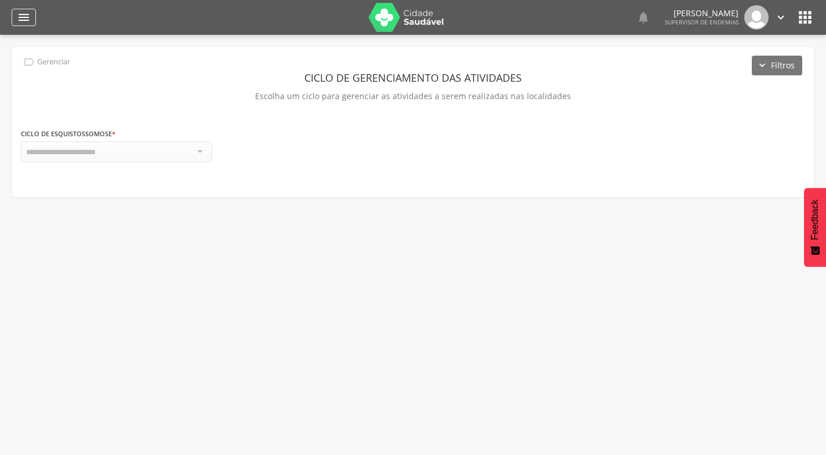
click at [25, 15] on icon "" at bounding box center [24, 17] width 14 height 14
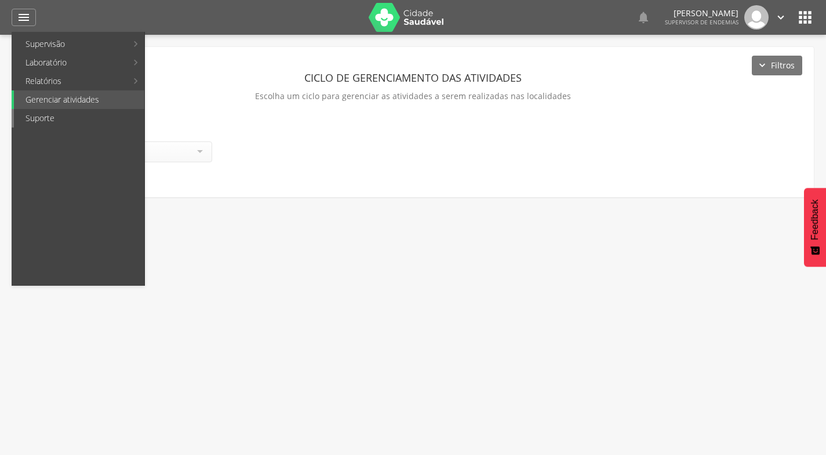
click at [52, 118] on link "Suporte" at bounding box center [79, 118] width 130 height 19
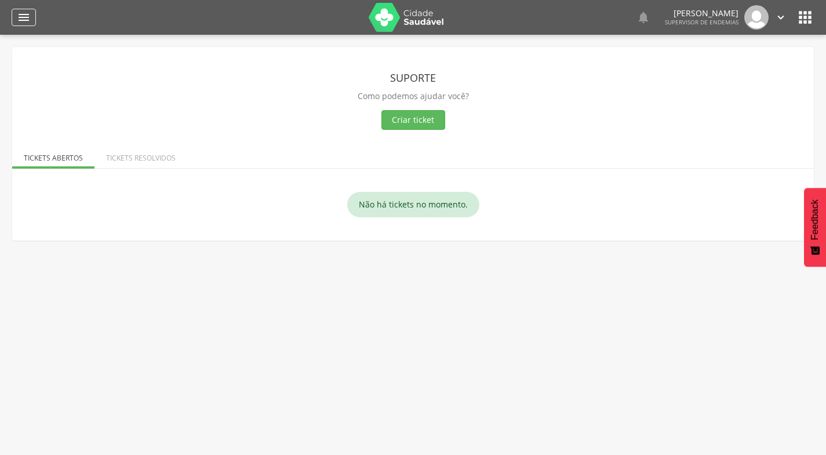
click at [16, 16] on div "" at bounding box center [24, 17] width 24 height 17
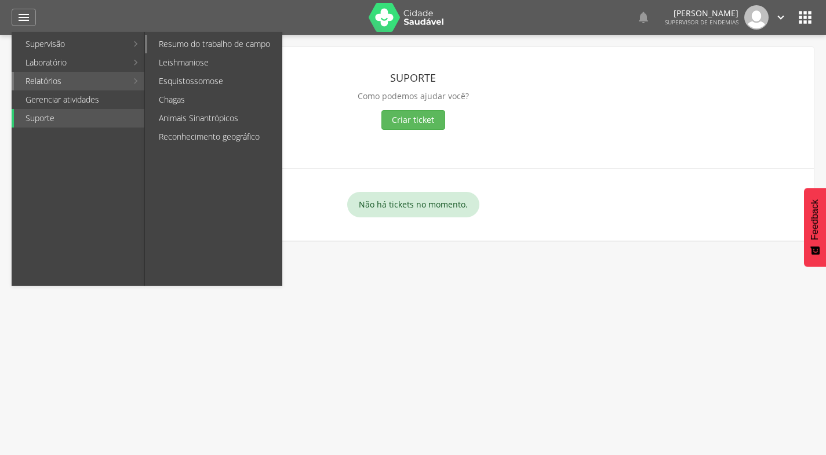
click at [175, 46] on link "Resumo do trabalho de campo" at bounding box center [214, 44] width 134 height 19
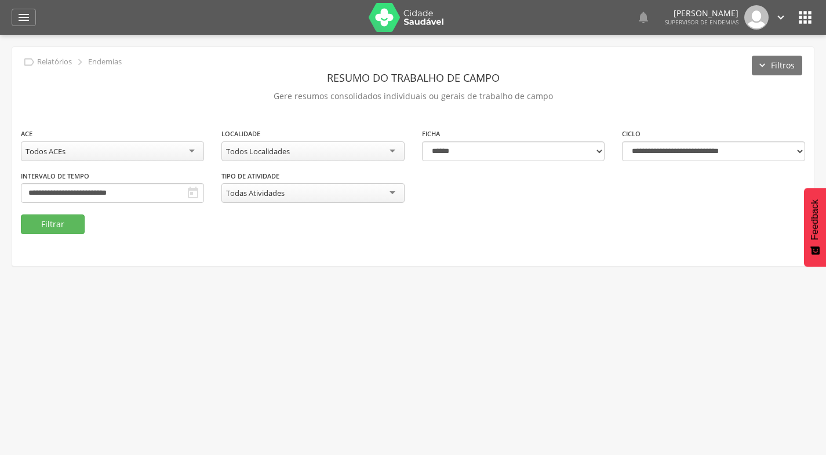
click at [122, 146] on div "Todos ACEs" at bounding box center [112, 151] width 183 height 20
click at [77, 156] on div "Todos ACEs" at bounding box center [112, 151] width 183 height 20
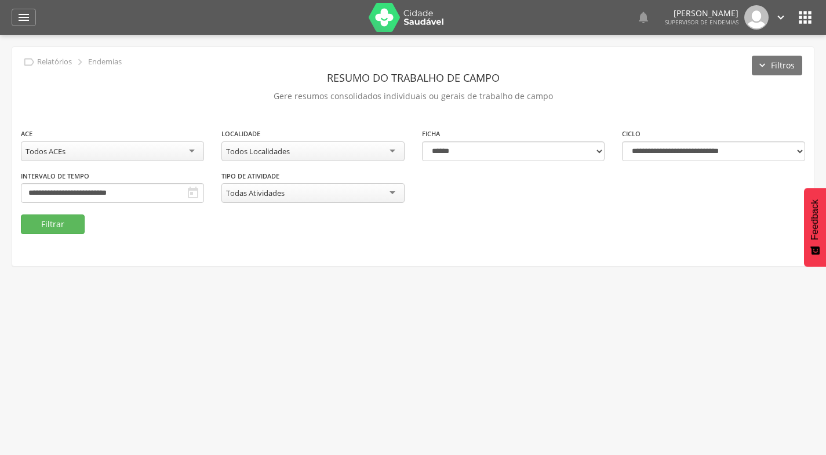
click at [77, 156] on div "Todos ACEs" at bounding box center [112, 151] width 183 height 20
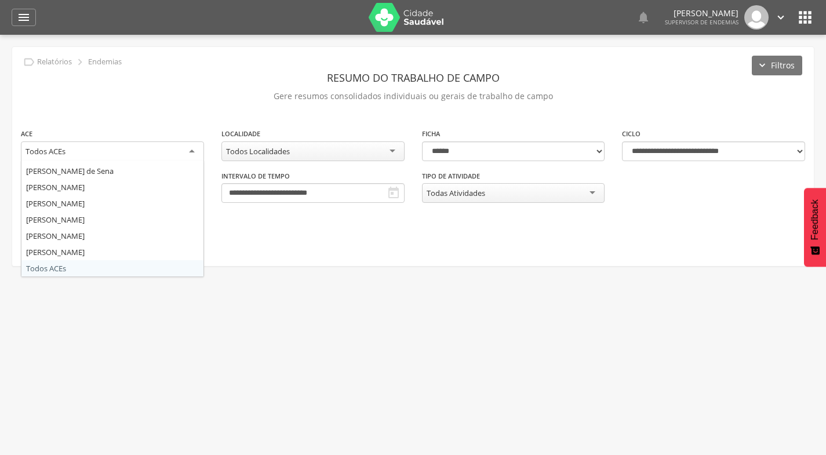
click at [78, 156] on div "Todos ACEs" at bounding box center [112, 151] width 183 height 21
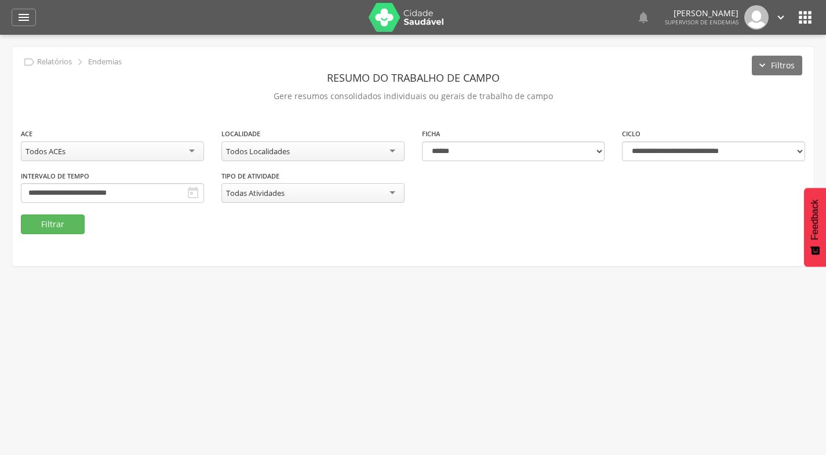
click at [78, 156] on div "Todos ACEs" at bounding box center [112, 151] width 183 height 20
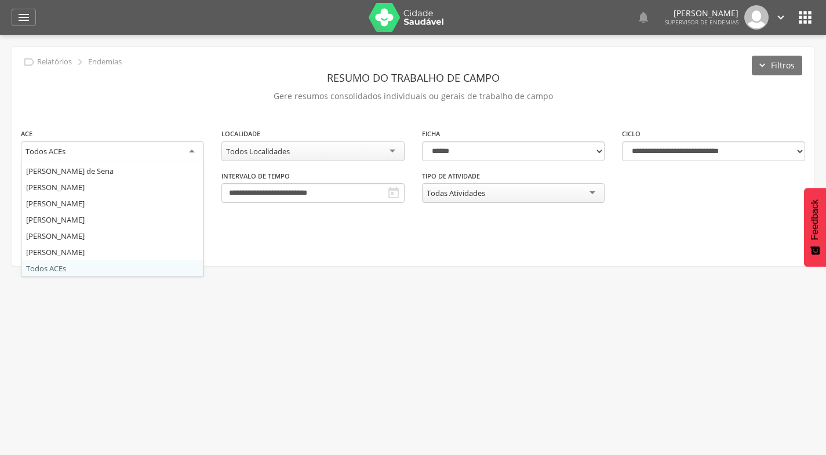
click at [79, 155] on div "Todos ACEs" at bounding box center [112, 151] width 183 height 21
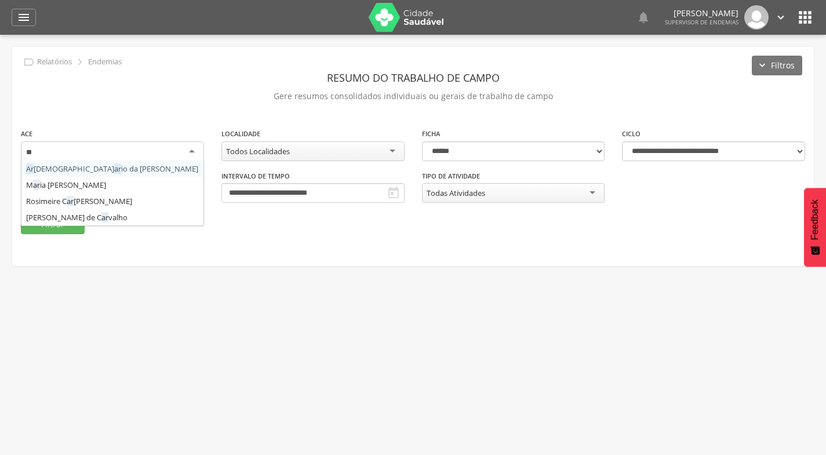
scroll to position [0, 0]
type input "****"
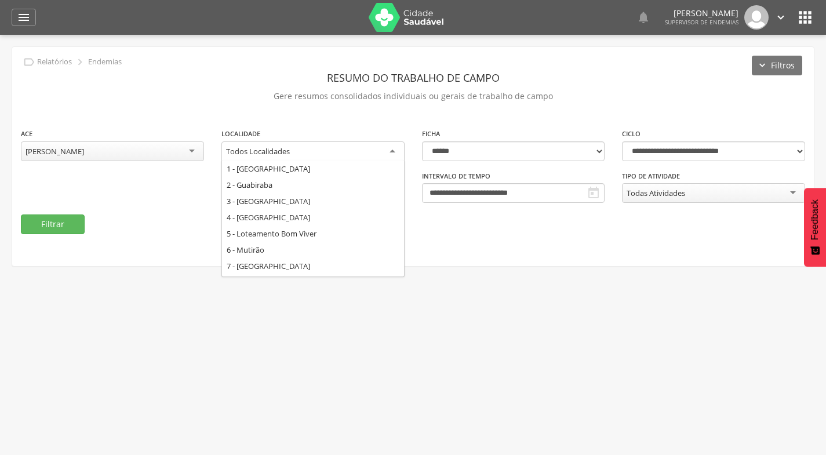
click at [357, 152] on div "Todos Localidades" at bounding box center [312, 151] width 183 height 21
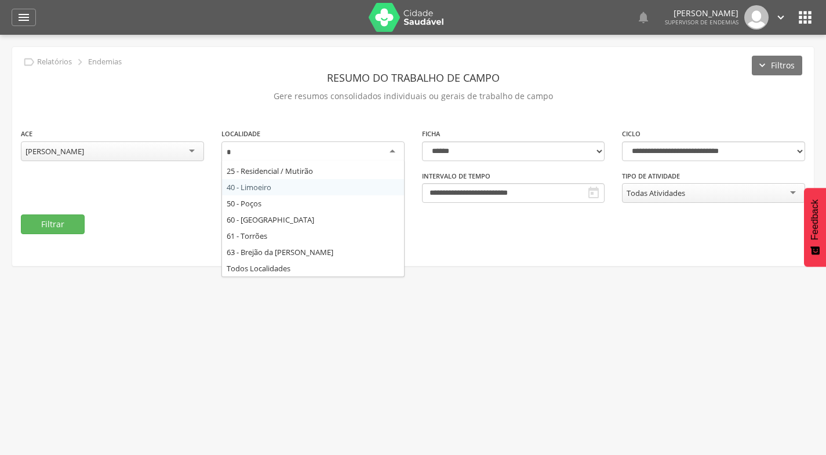
type input "**"
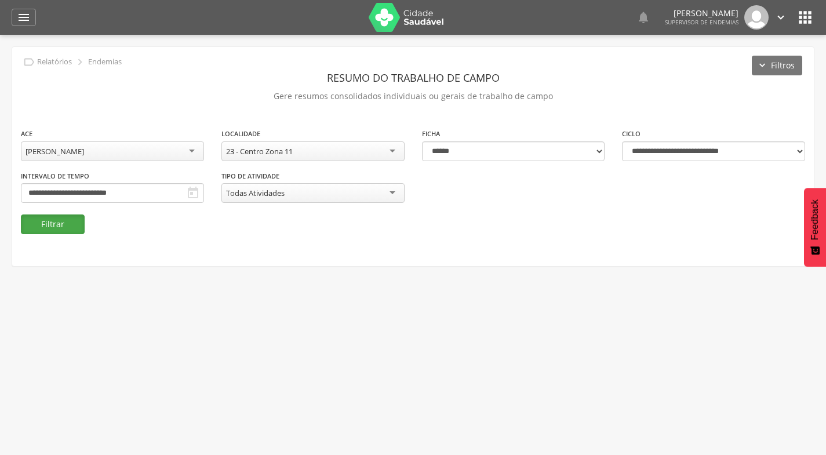
click at [48, 226] on button "Filtrar" at bounding box center [53, 224] width 64 height 20
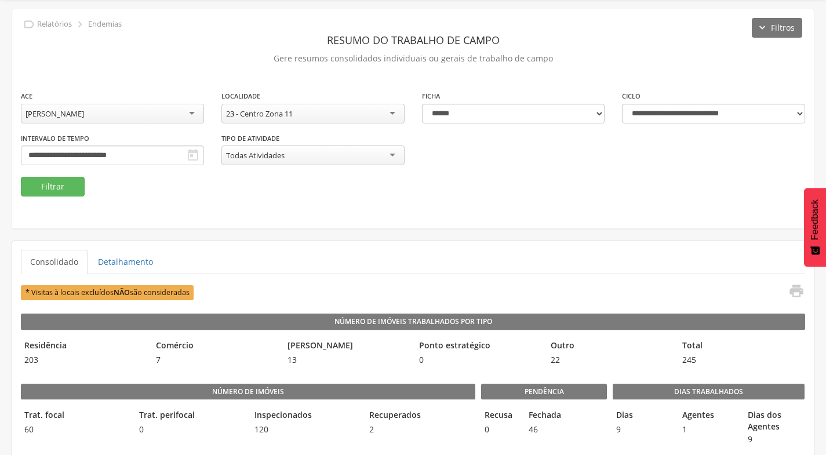
scroll to position [58, 0]
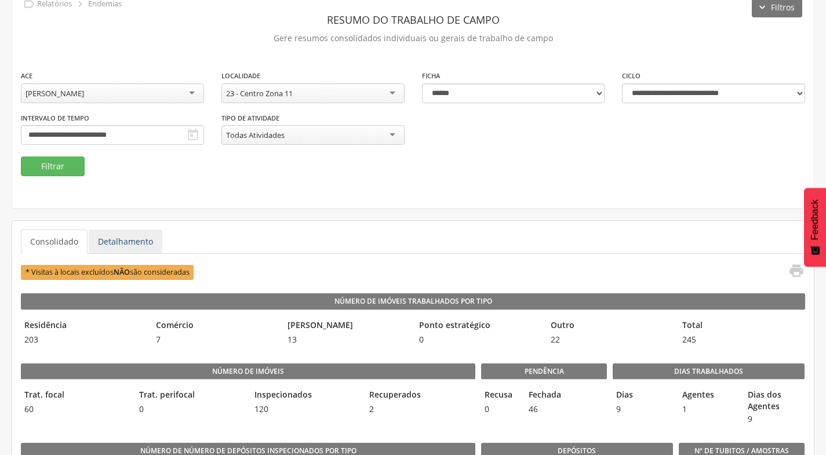
click at [107, 249] on link "Detalhamento" at bounding box center [126, 242] width 74 height 24
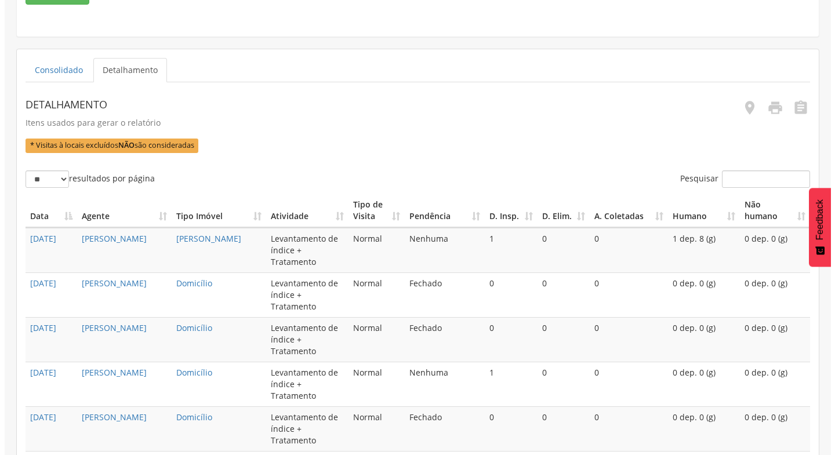
scroll to position [232, 0]
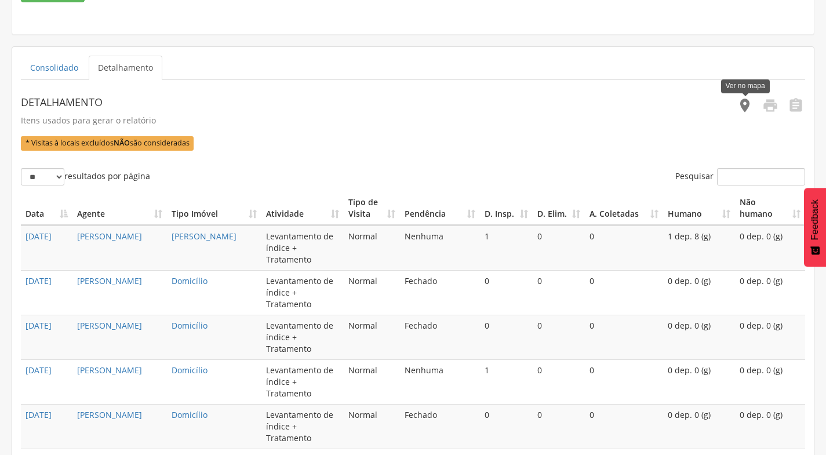
click at [748, 104] on icon "" at bounding box center [745, 105] width 16 height 16
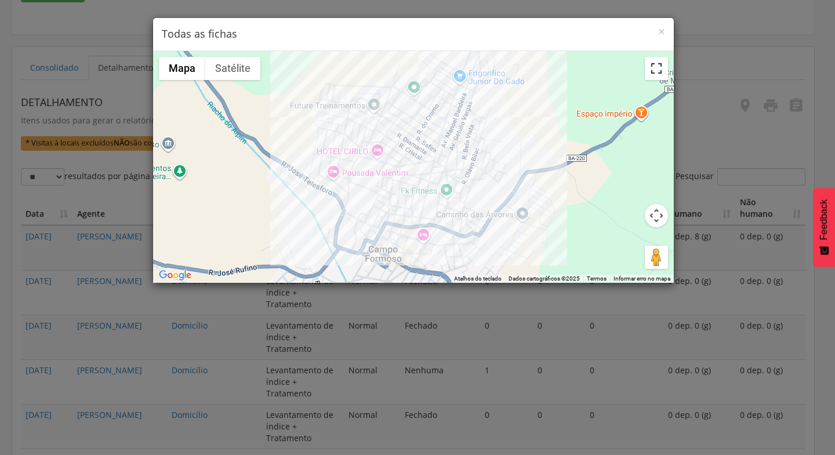
click at [657, 75] on button "Ativar a visualização em tela cheia" at bounding box center [656, 68] width 23 height 23
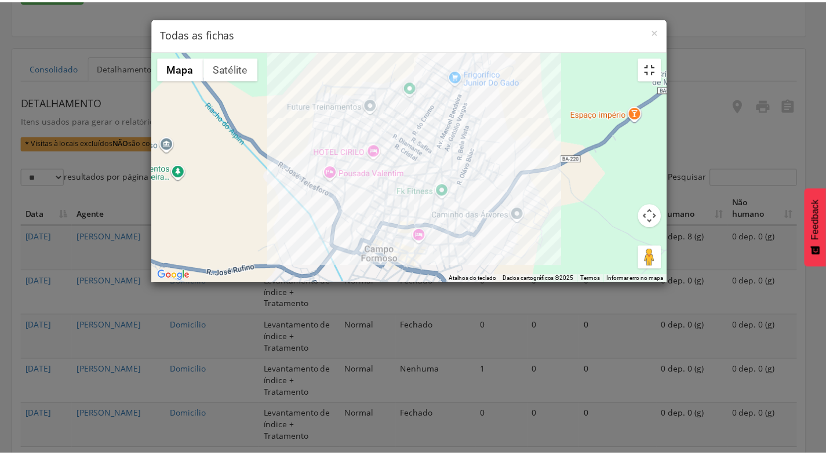
scroll to position [0, 0]
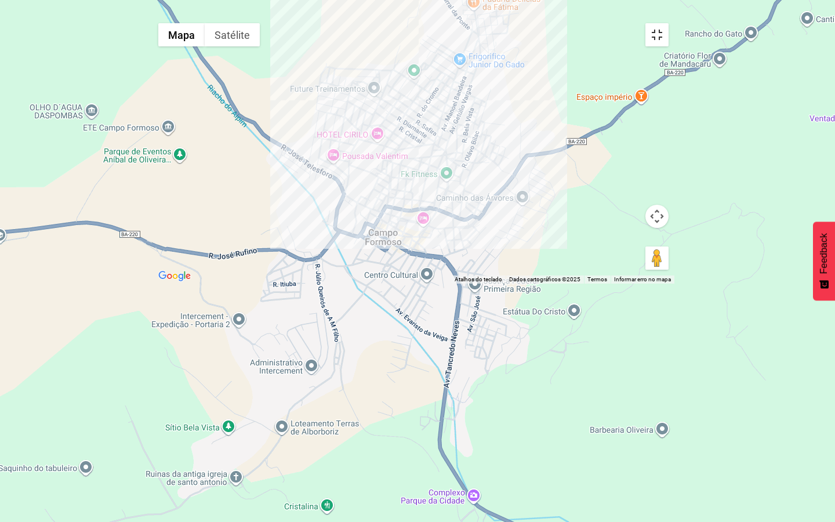
click at [668, 23] on button "Ativar a visualização em tela cheia" at bounding box center [656, 34] width 23 height 23
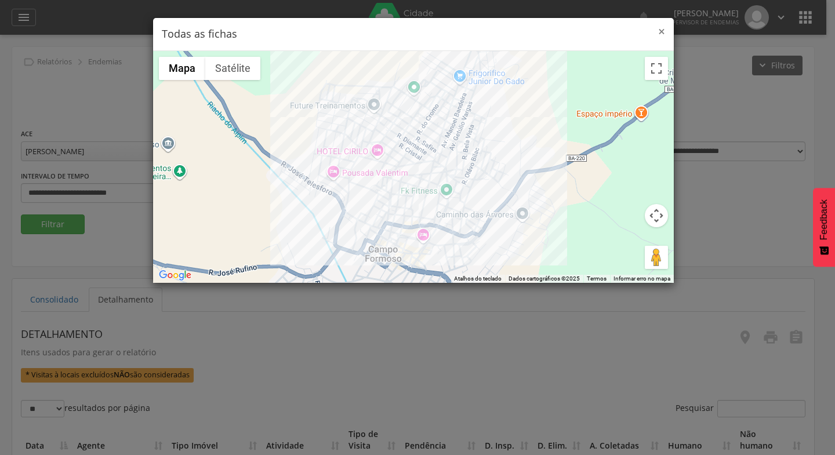
click at [664, 29] on span "×" at bounding box center [661, 31] width 7 height 16
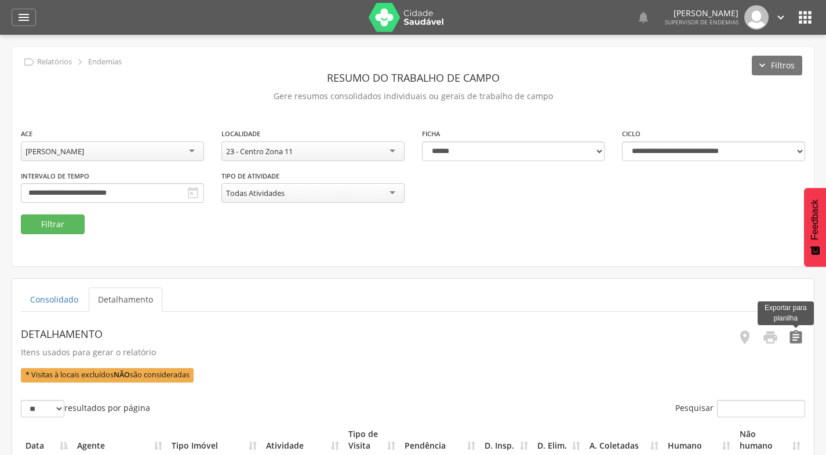
click at [797, 338] on icon "" at bounding box center [796, 337] width 16 height 16
click at [690, 201] on div "**********" at bounding box center [413, 171] width 802 height 87
click at [782, 14] on icon "" at bounding box center [780, 17] width 13 height 13
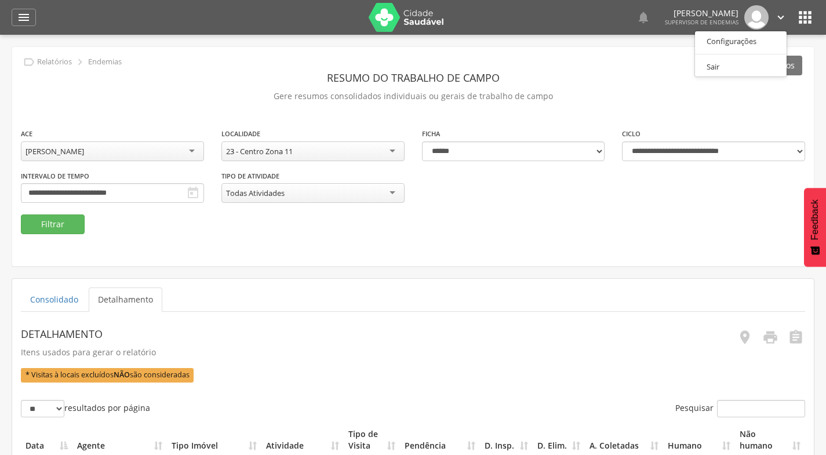
click at [619, 84] on header "Resumo do Trabalho de Campo" at bounding box center [413, 77] width 784 height 21
click at [31, 16] on div "" at bounding box center [24, 17] width 24 height 17
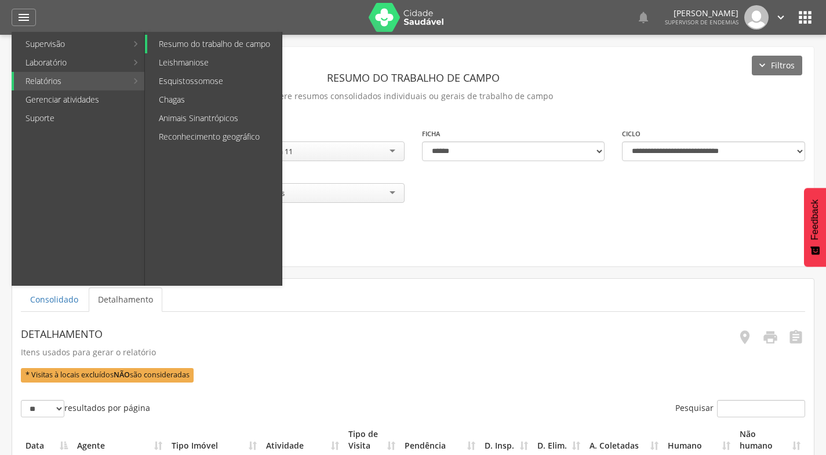
click at [184, 45] on link "Resumo do trabalho de campo" at bounding box center [214, 44] width 134 height 19
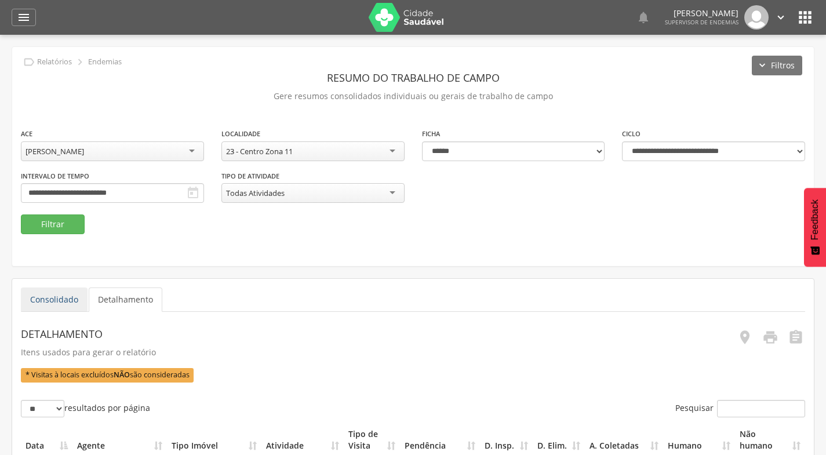
click at [63, 304] on link "Consolidado" at bounding box center [54, 300] width 67 height 24
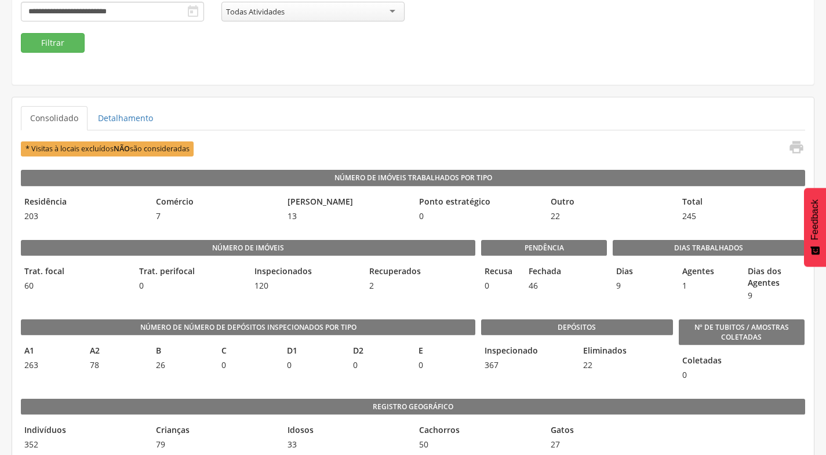
scroll to position [174, 0]
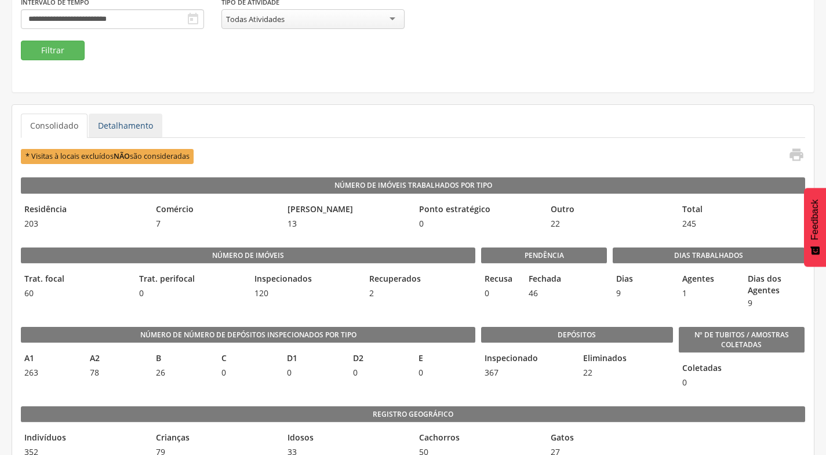
click at [133, 126] on link "Detalhamento" at bounding box center [126, 126] width 74 height 24
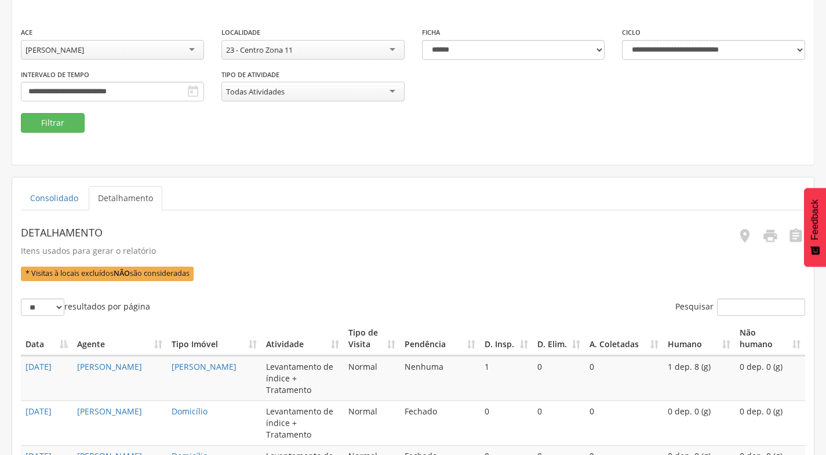
scroll to position [0, 0]
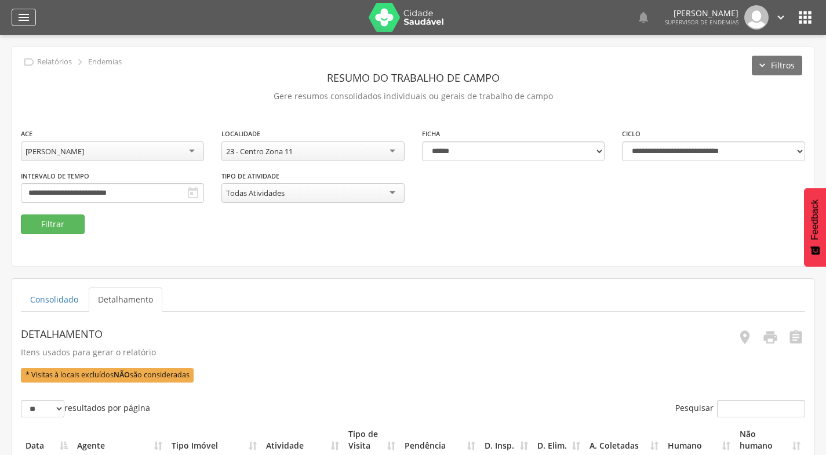
click at [20, 16] on icon "" at bounding box center [24, 17] width 14 height 14
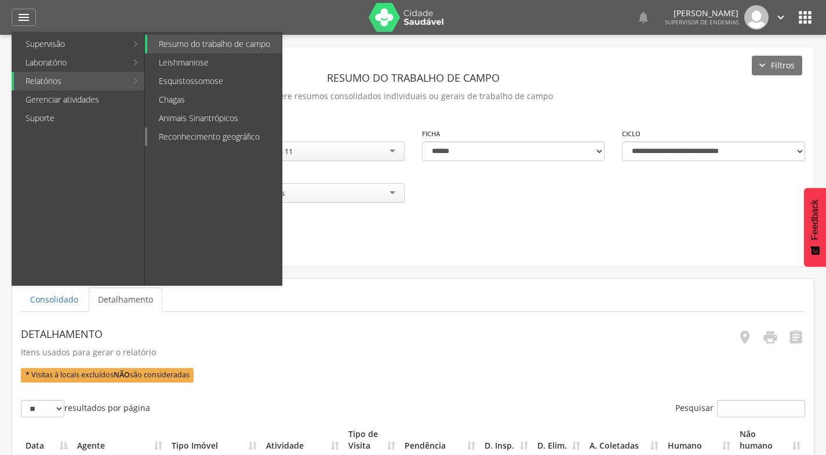
click at [191, 134] on link "Reconhecimento geográfico" at bounding box center [214, 137] width 134 height 19
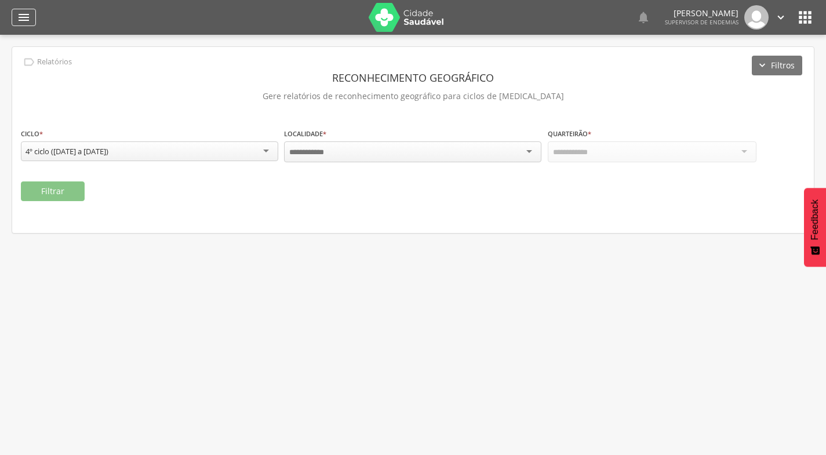
click at [27, 12] on icon "" at bounding box center [24, 17] width 14 height 14
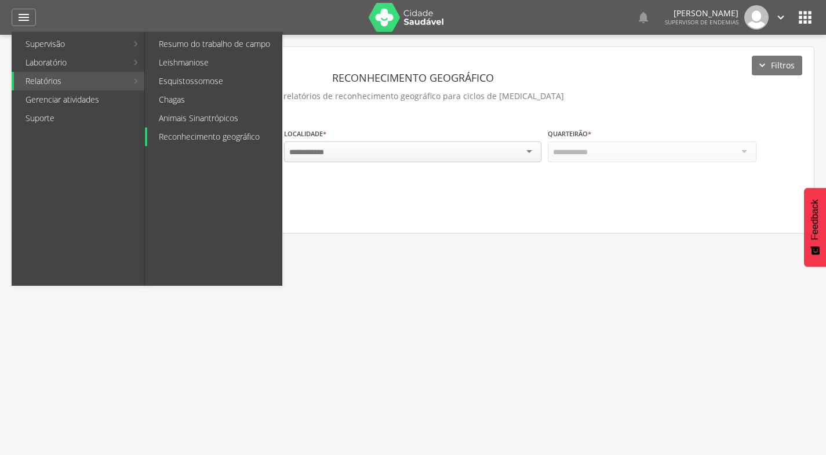
click at [199, 137] on link "Reconhecimento geográfico" at bounding box center [214, 137] width 134 height 19
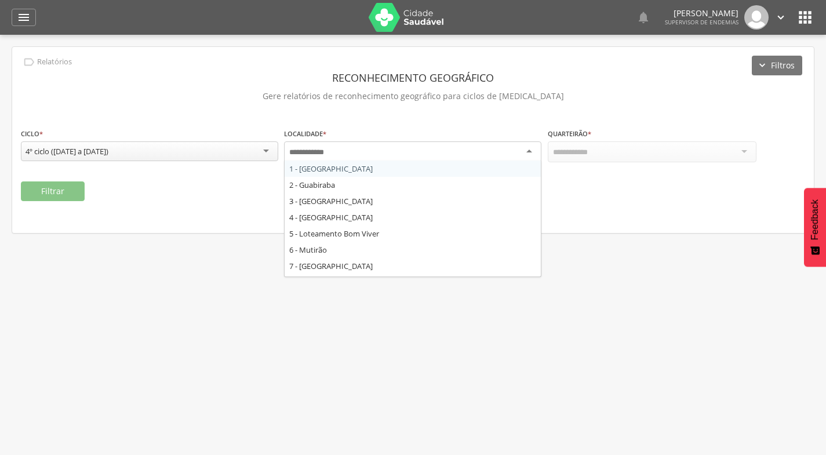
click at [526, 147] on div at bounding box center [412, 151] width 257 height 21
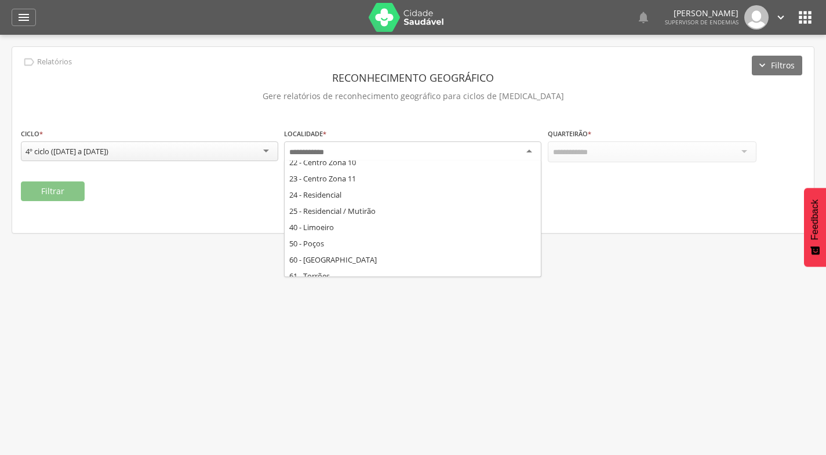
scroll to position [348, 0]
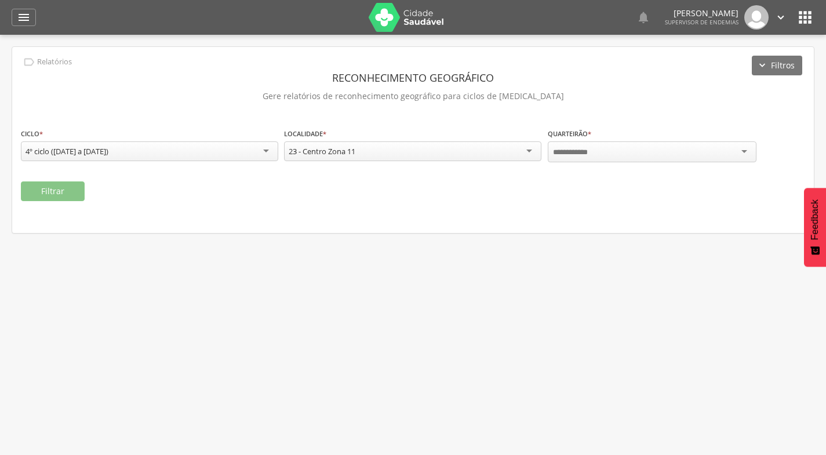
click at [620, 151] on div at bounding box center [652, 151] width 209 height 21
click at [68, 188] on button "Filtrar" at bounding box center [53, 191] width 64 height 20
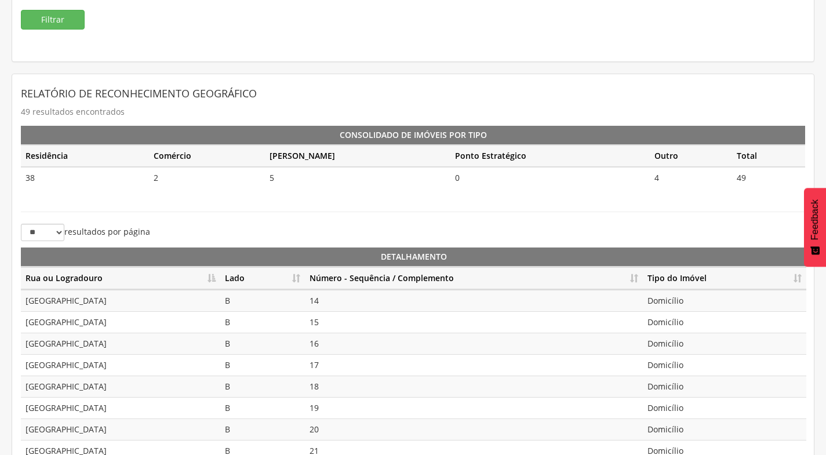
scroll to position [174, 0]
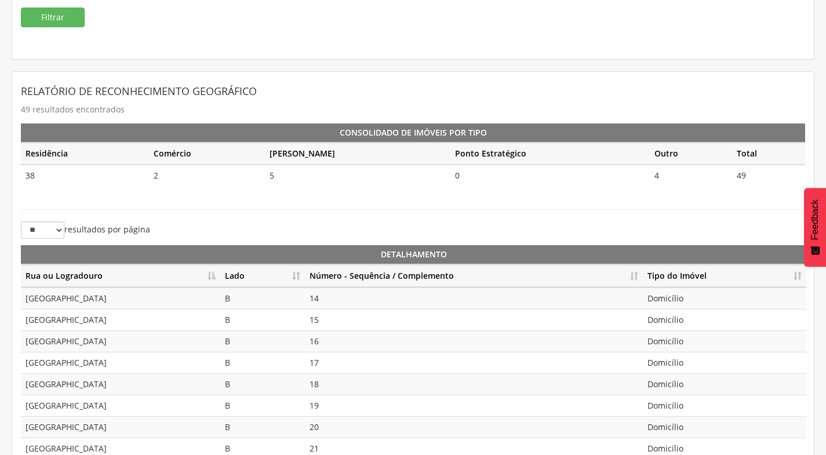
click at [319, 275] on th "Número - Sequência / Complemento" at bounding box center [474, 276] width 338 height 23
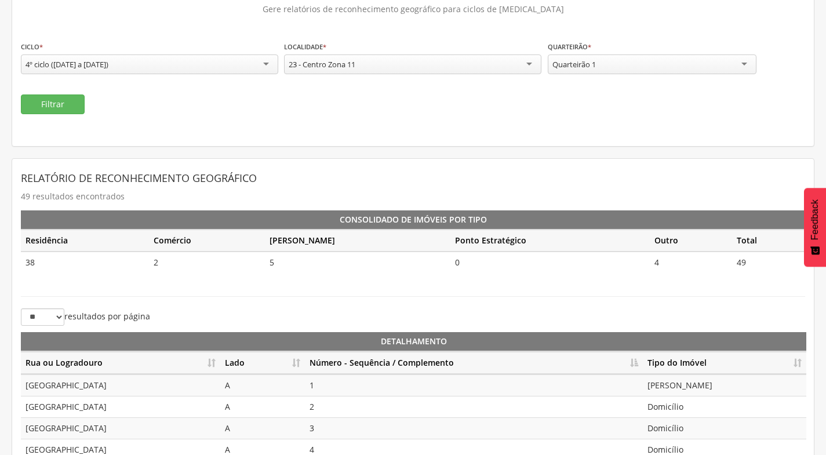
scroll to position [0, 0]
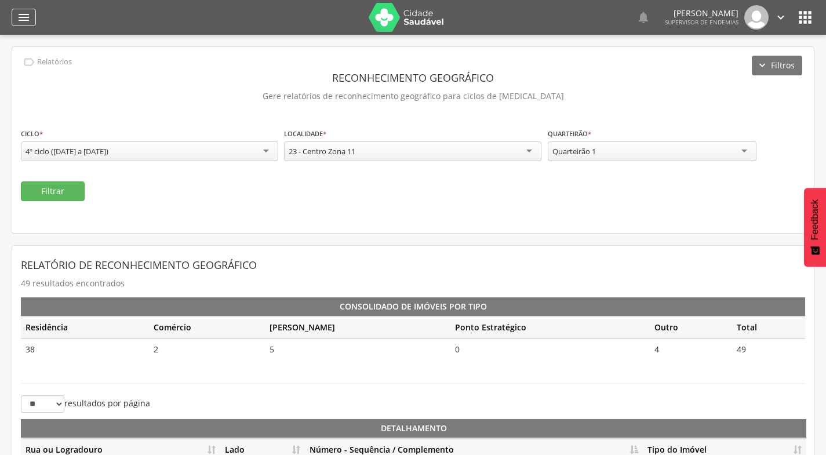
click at [31, 9] on div "" at bounding box center [24, 17] width 24 height 17
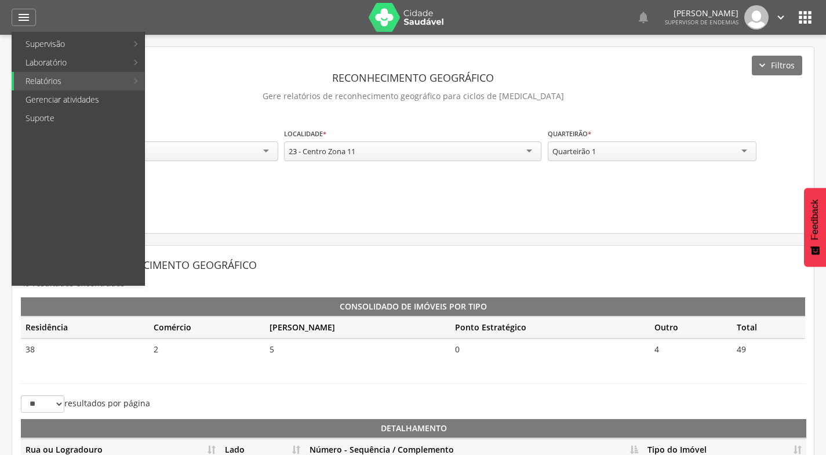
click at [319, 188] on div "Filtrar" at bounding box center [413, 191] width 784 height 20
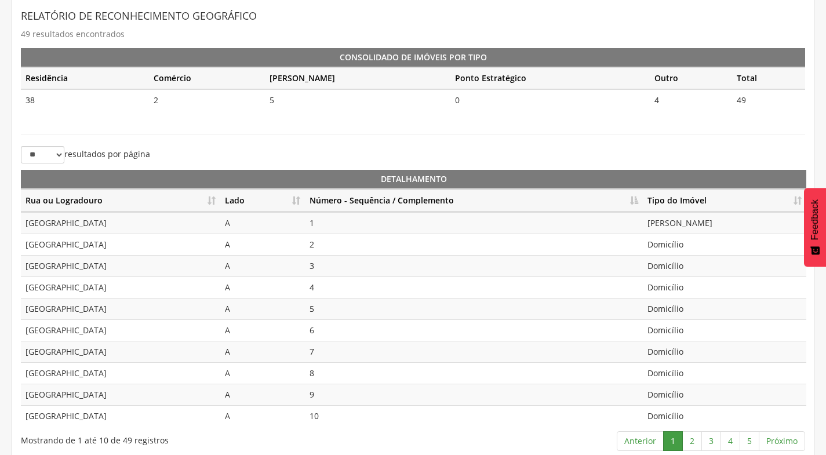
scroll to position [259, 0]
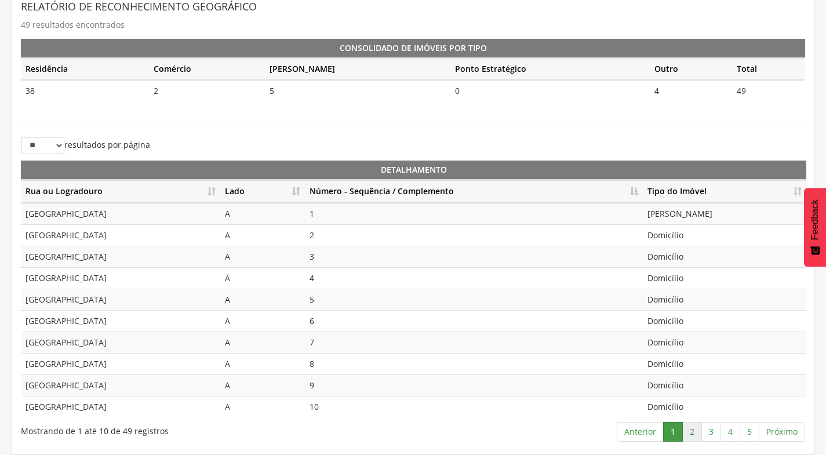
click at [690, 428] on link "2" at bounding box center [692, 432] width 20 height 20
click at [713, 432] on link "3" at bounding box center [711, 432] width 20 height 20
click at [687, 430] on link "2" at bounding box center [692, 432] width 20 height 20
click at [708, 432] on link "3" at bounding box center [711, 432] width 20 height 20
click at [731, 437] on link "4" at bounding box center [731, 432] width 20 height 20
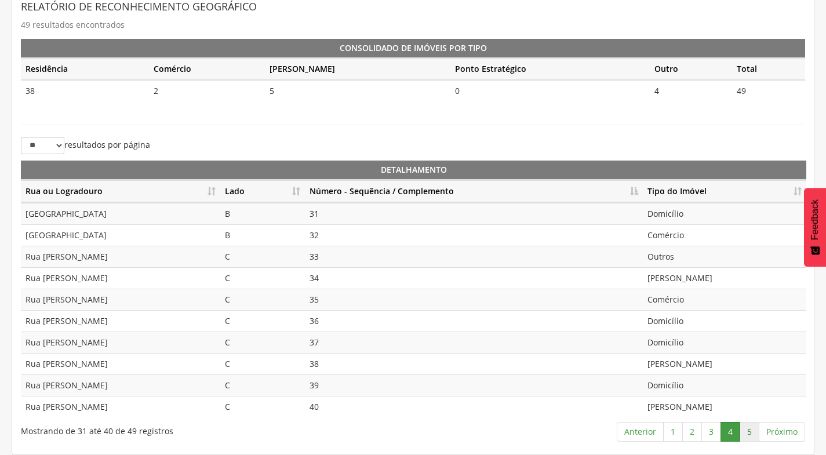
click at [745, 434] on link "5" at bounding box center [750, 432] width 20 height 20
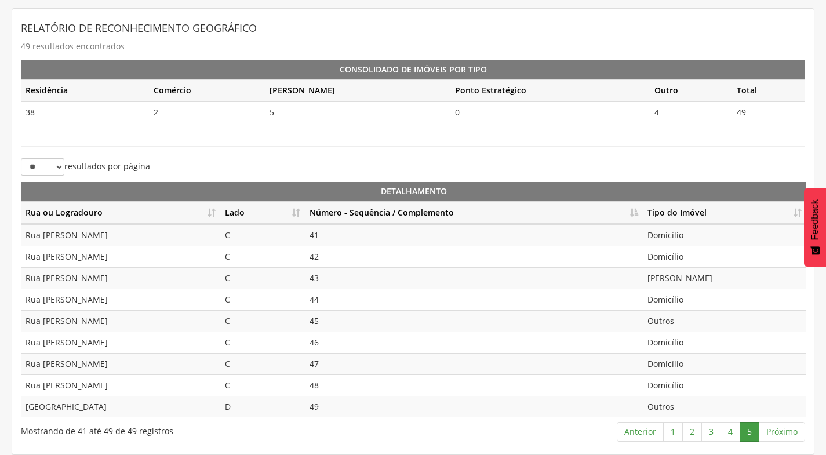
drag, startPoint x: 110, startPoint y: 404, endPoint x: 120, endPoint y: 409, distance: 11.4
click at [110, 404] on td "[GEOGRAPHIC_DATA]" at bounding box center [120, 406] width 199 height 21
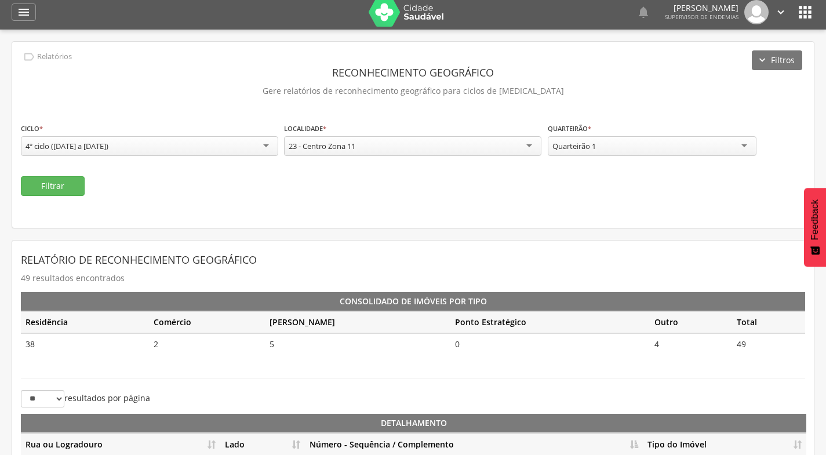
click at [613, 149] on div "Quarteirão 1" at bounding box center [652, 146] width 209 height 20
click at [63, 187] on button "Filtrar" at bounding box center [53, 186] width 64 height 20
